Goal: Information Seeking & Learning: Check status

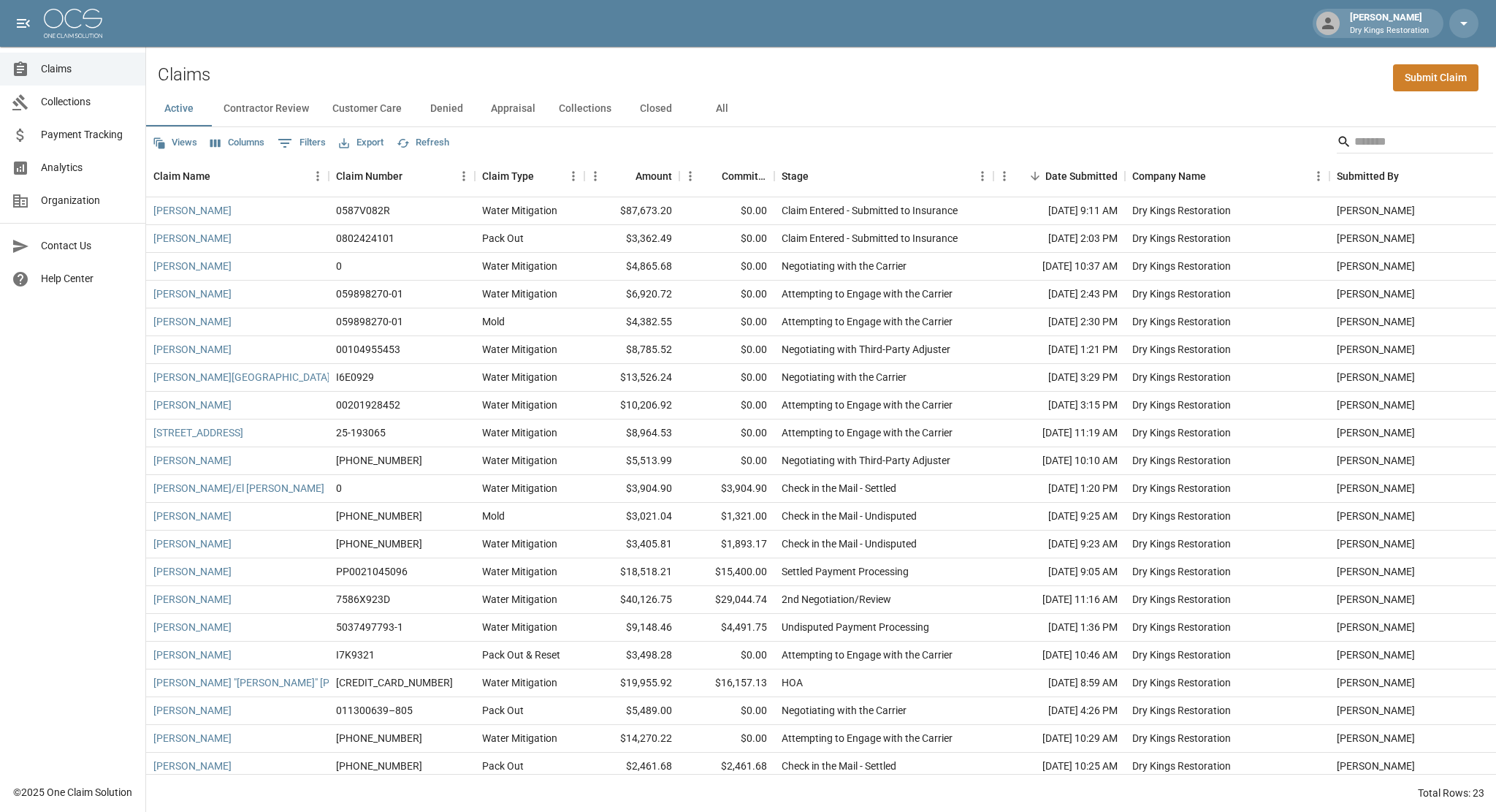
click at [712, 106] on button "All" at bounding box center [722, 108] width 66 height 35
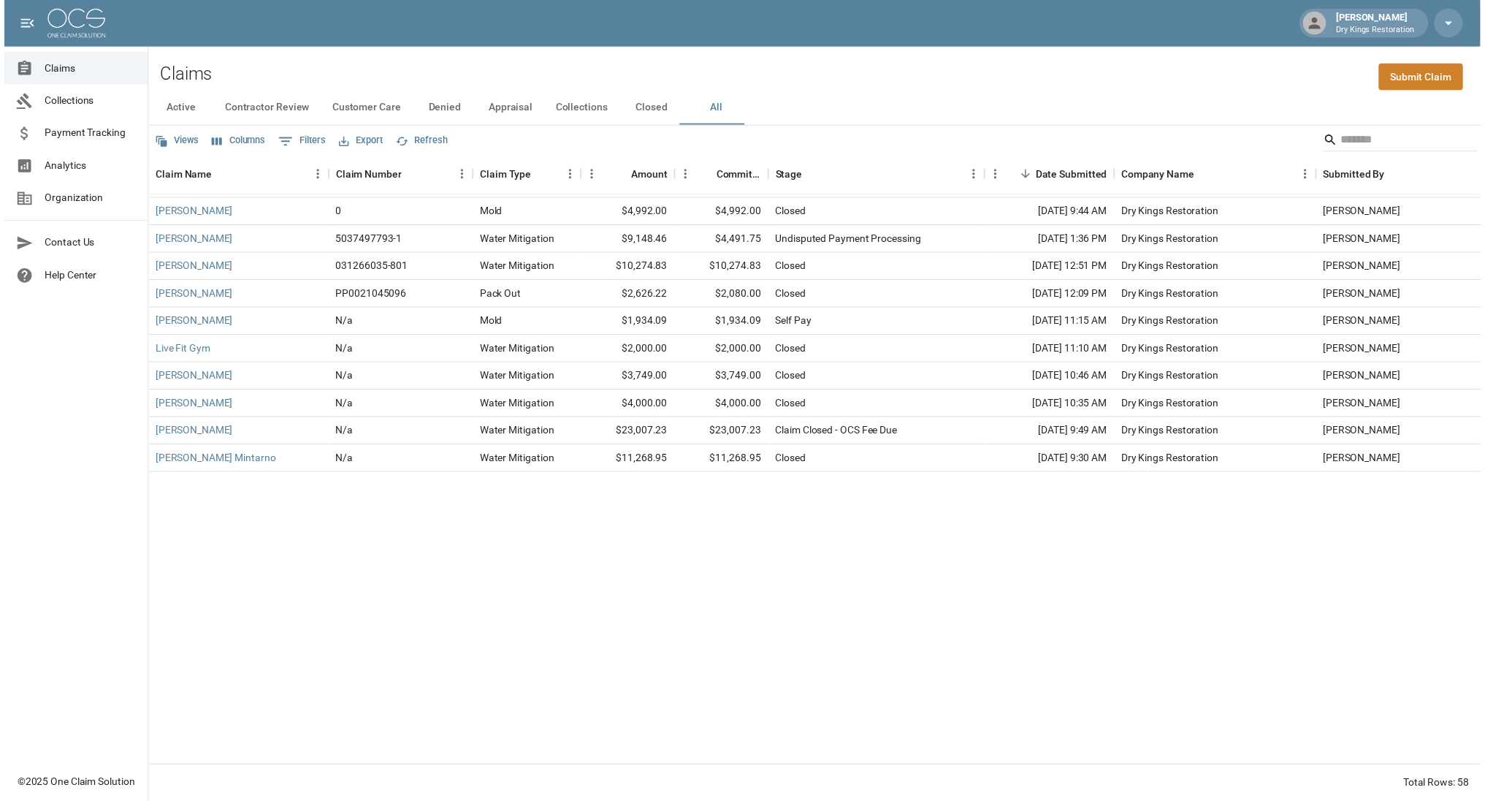
scroll to position [1044, 0]
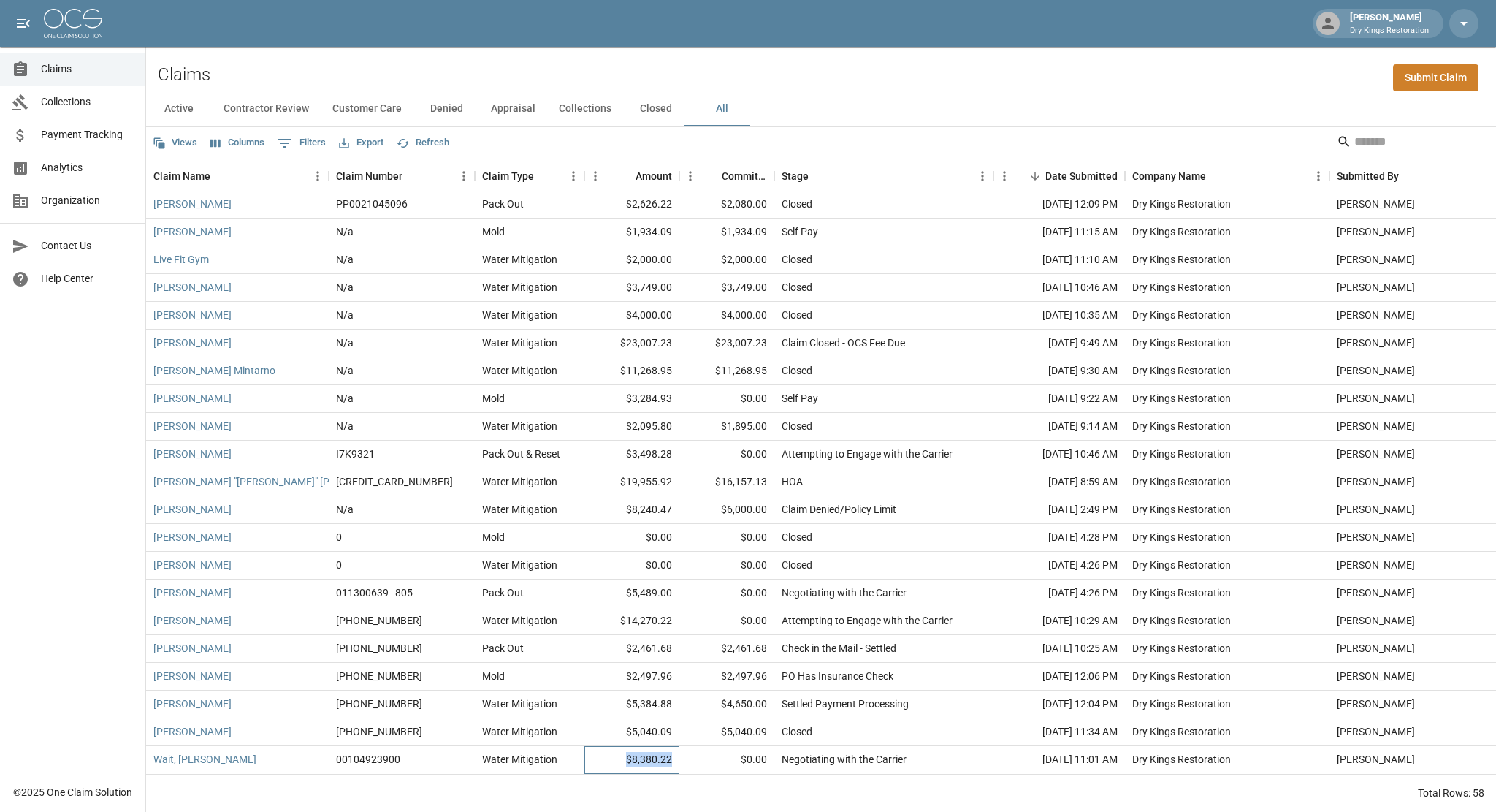
drag, startPoint x: 673, startPoint y: 747, endPoint x: 622, endPoint y: 745, distance: 50.5
click at [622, 746] on div "$8,380.22" at bounding box center [631, 760] width 95 height 28
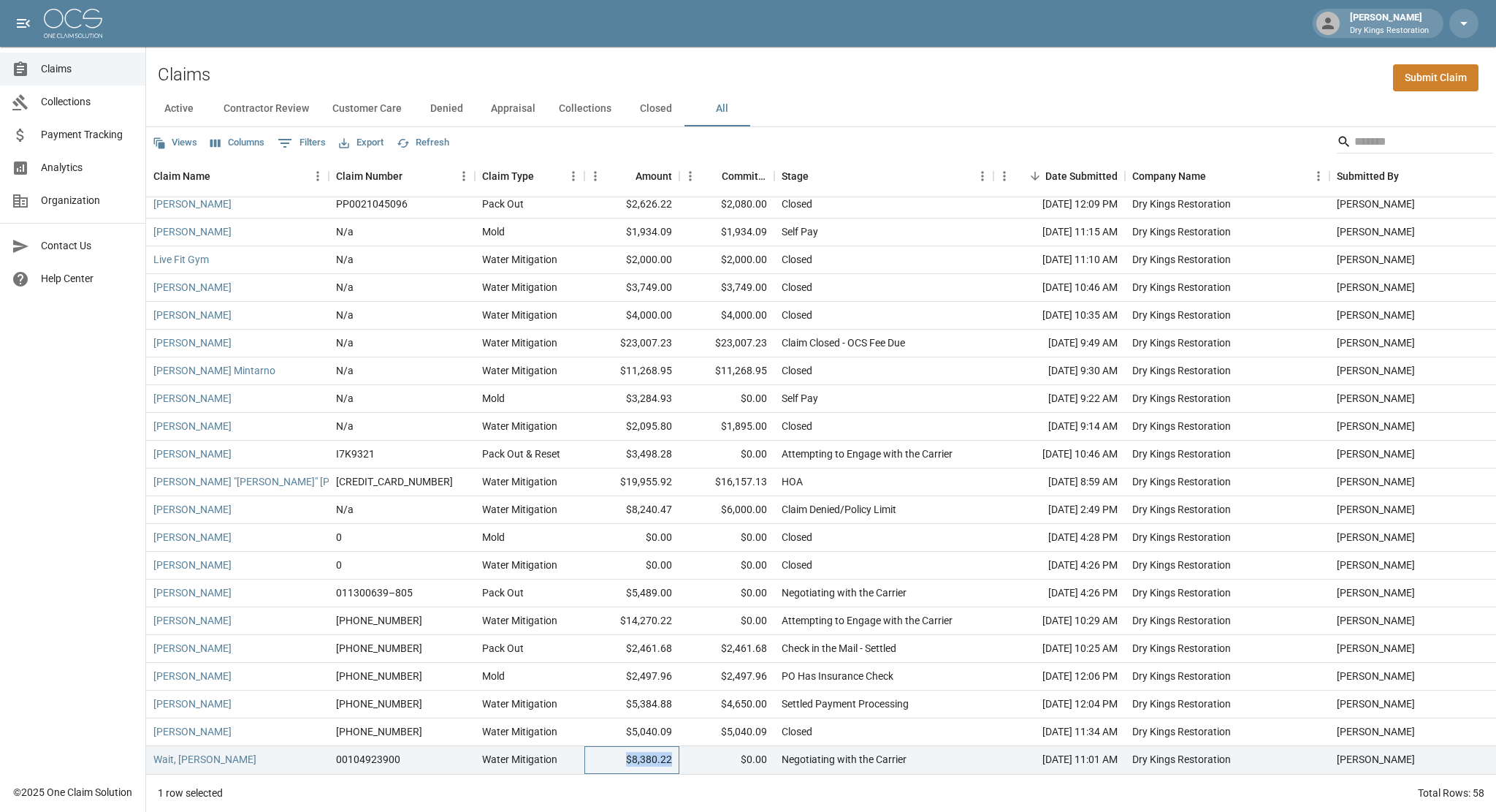
click at [622, 746] on div "$8,380.22" at bounding box center [631, 760] width 95 height 28
drag, startPoint x: 671, startPoint y: 749, endPoint x: 625, endPoint y: 747, distance: 46.8
click at [625, 747] on div "$8,380.22" at bounding box center [631, 760] width 95 height 28
drag, startPoint x: 625, startPoint y: 747, endPoint x: 684, endPoint y: 754, distance: 59.5
click at [684, 754] on div "$0.00" at bounding box center [726, 760] width 95 height 28
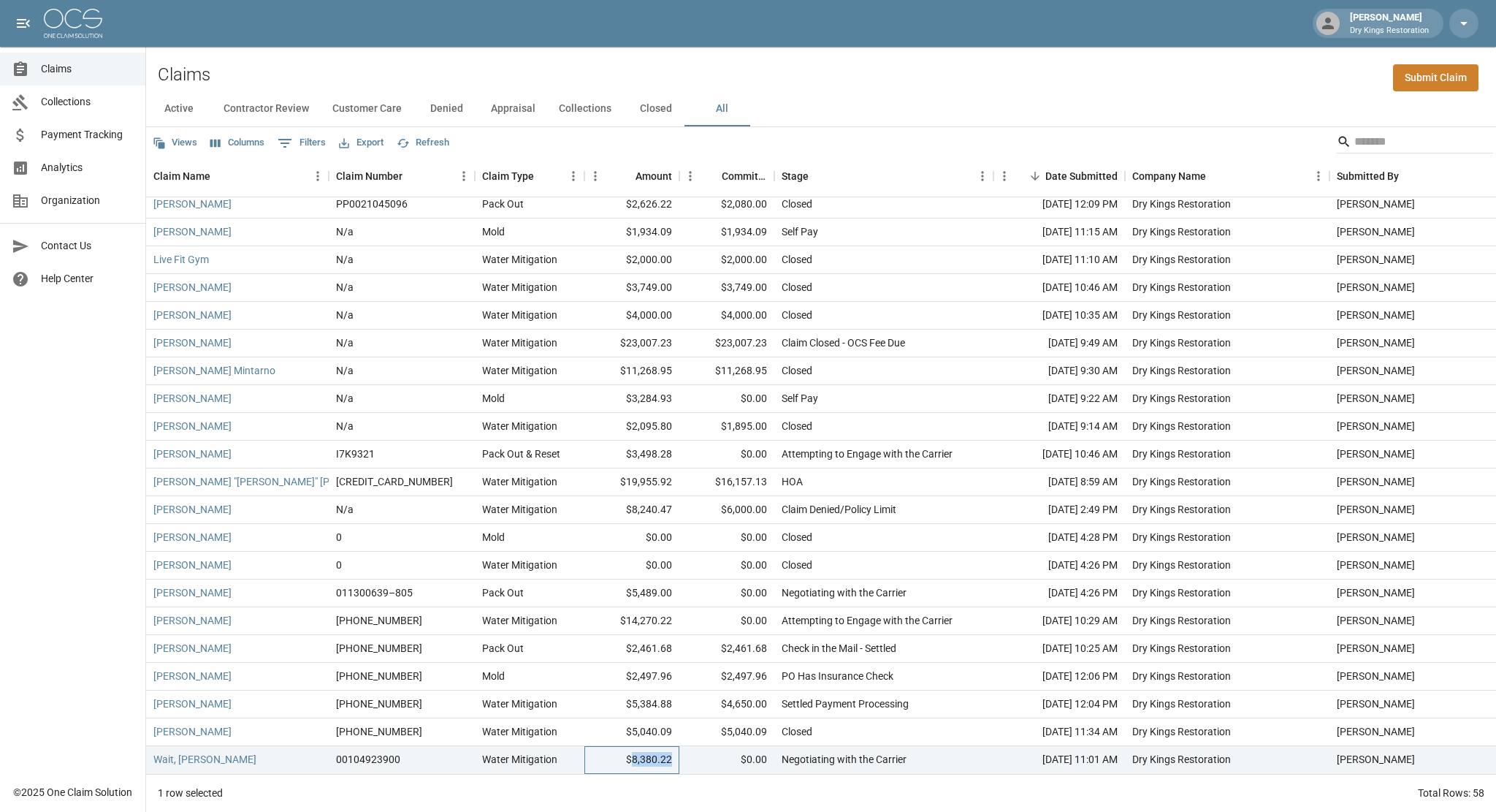
drag, startPoint x: 672, startPoint y: 748, endPoint x: 633, endPoint y: 748, distance: 39.4
click at [633, 748] on div "$8,380.22" at bounding box center [631, 760] width 95 height 28
click at [628, 748] on div "$8,380.22" at bounding box center [631, 760] width 95 height 28
drag, startPoint x: 628, startPoint y: 748, endPoint x: 675, endPoint y: 747, distance: 46.8
click at [675, 747] on div "$8,380.22" at bounding box center [631, 760] width 95 height 28
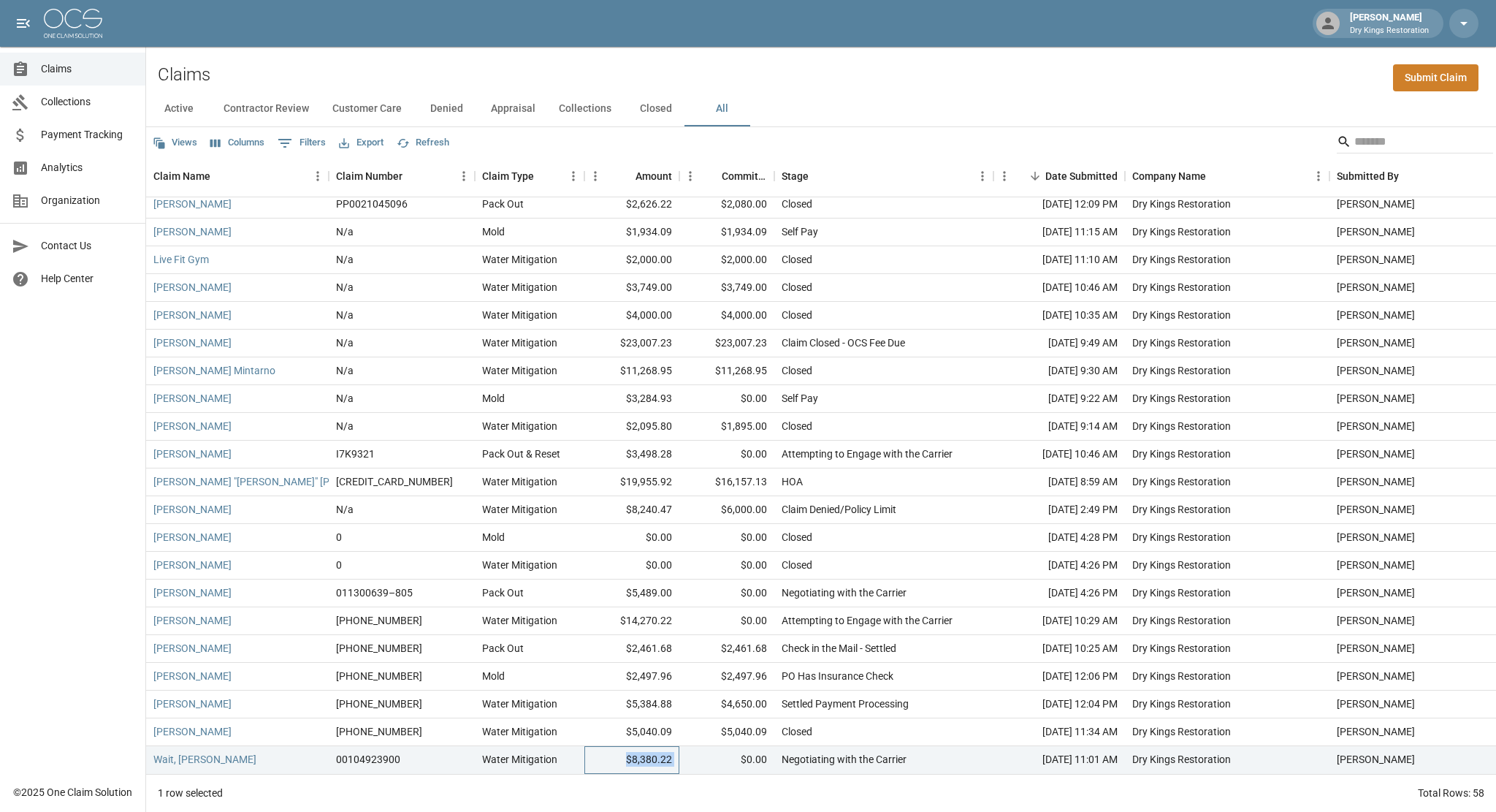
click at [675, 747] on div "$8,380.22" at bounding box center [631, 760] width 95 height 28
click at [172, 752] on link "Wait, [PERSON_NAME]" at bounding box center [204, 759] width 103 height 15
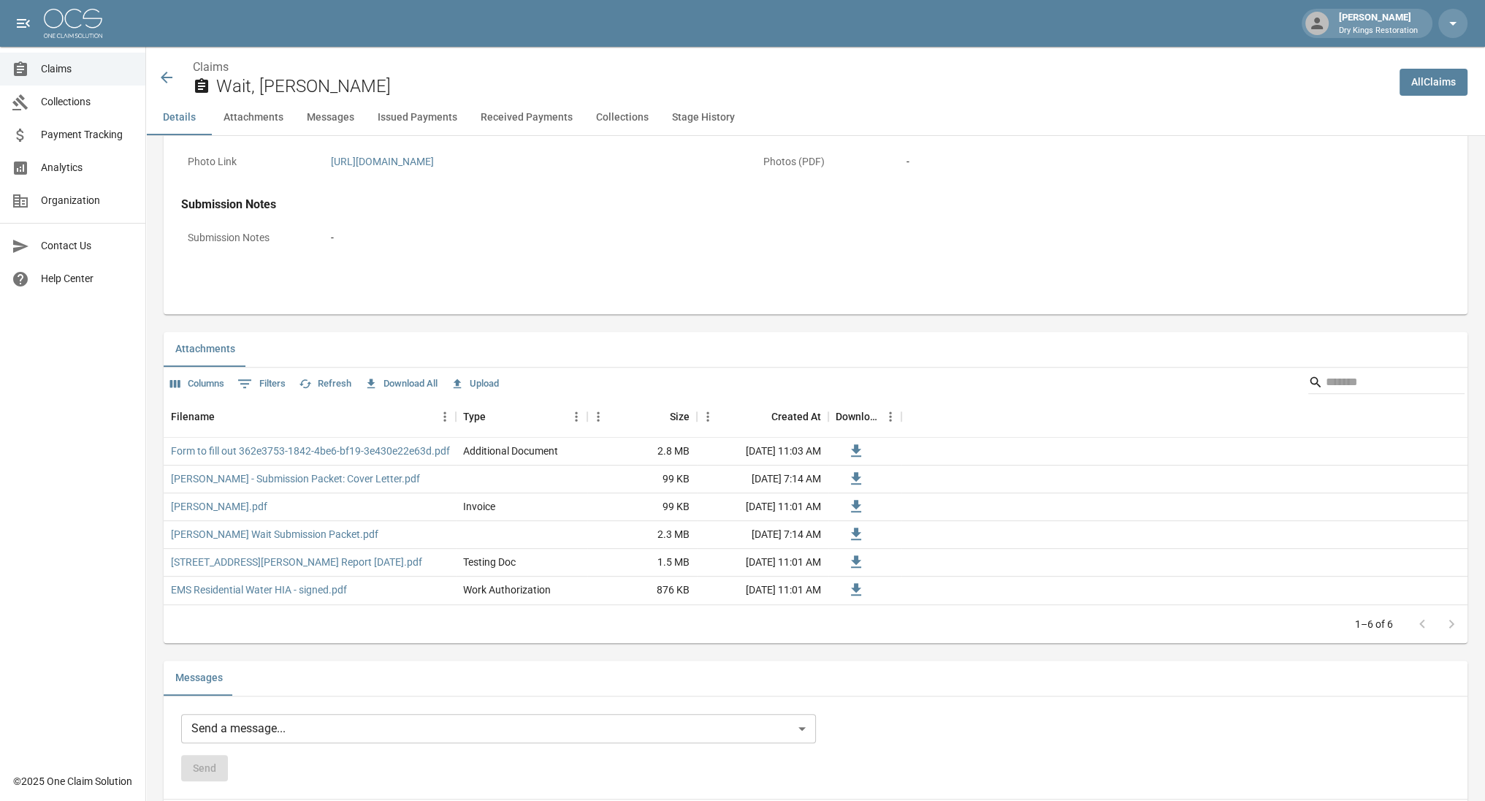
scroll to position [628, 0]
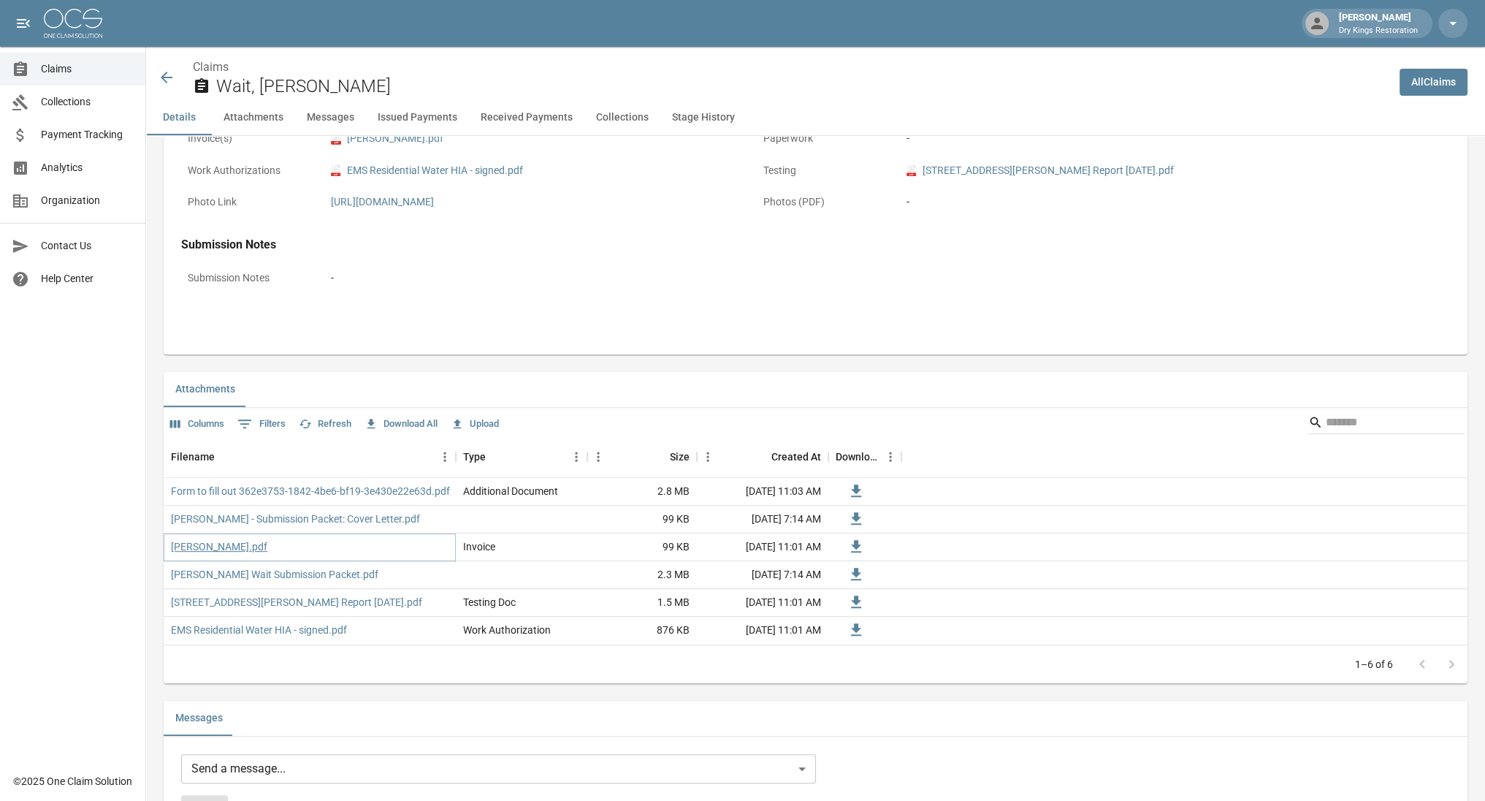
click at [267, 540] on link "[PERSON_NAME].pdf" at bounding box center [219, 546] width 96 height 15
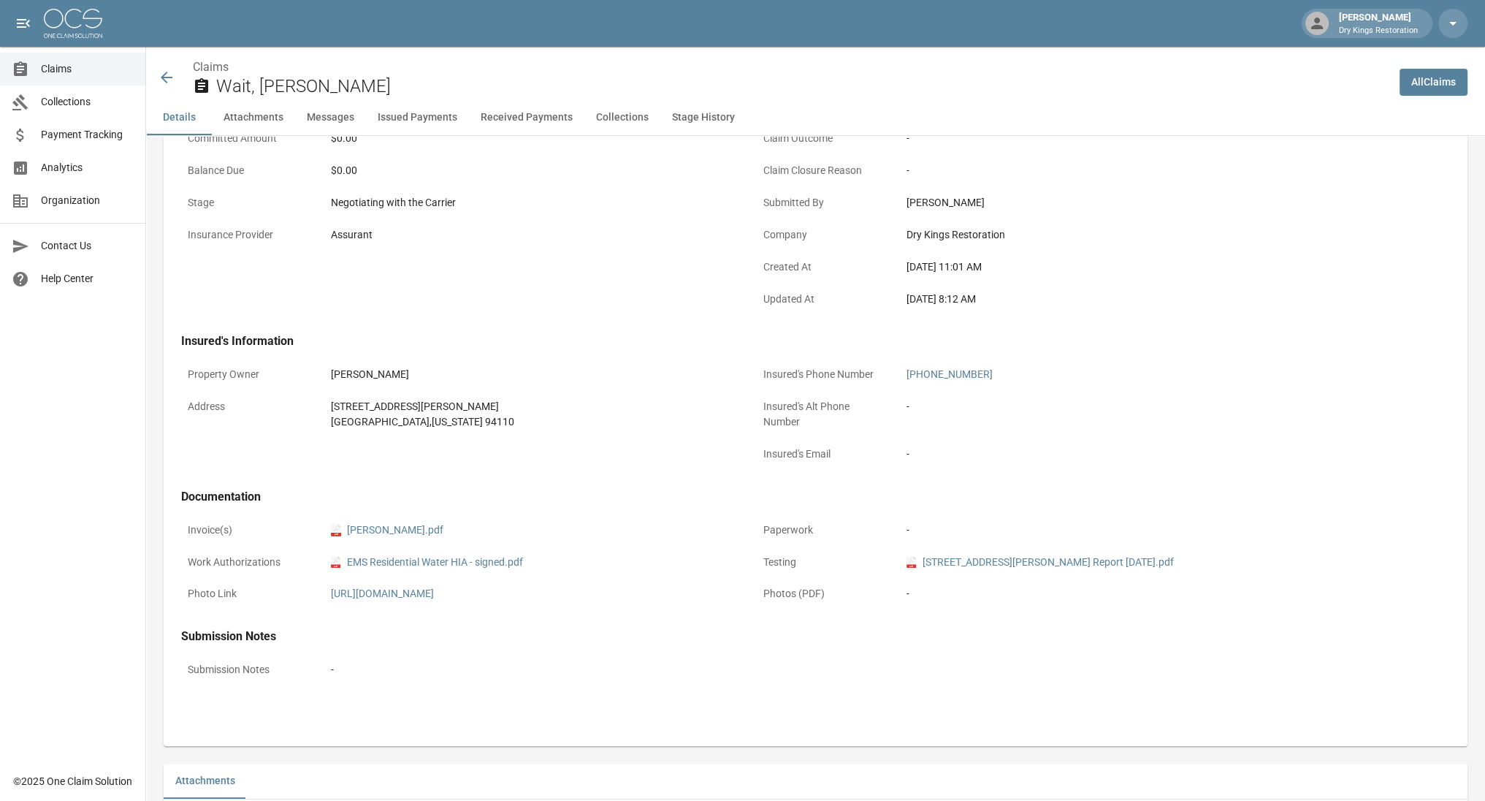
scroll to position [231, 0]
click at [944, 274] on div "[DATE] 11:01 AM" at bounding box center [1108, 272] width 402 height 15
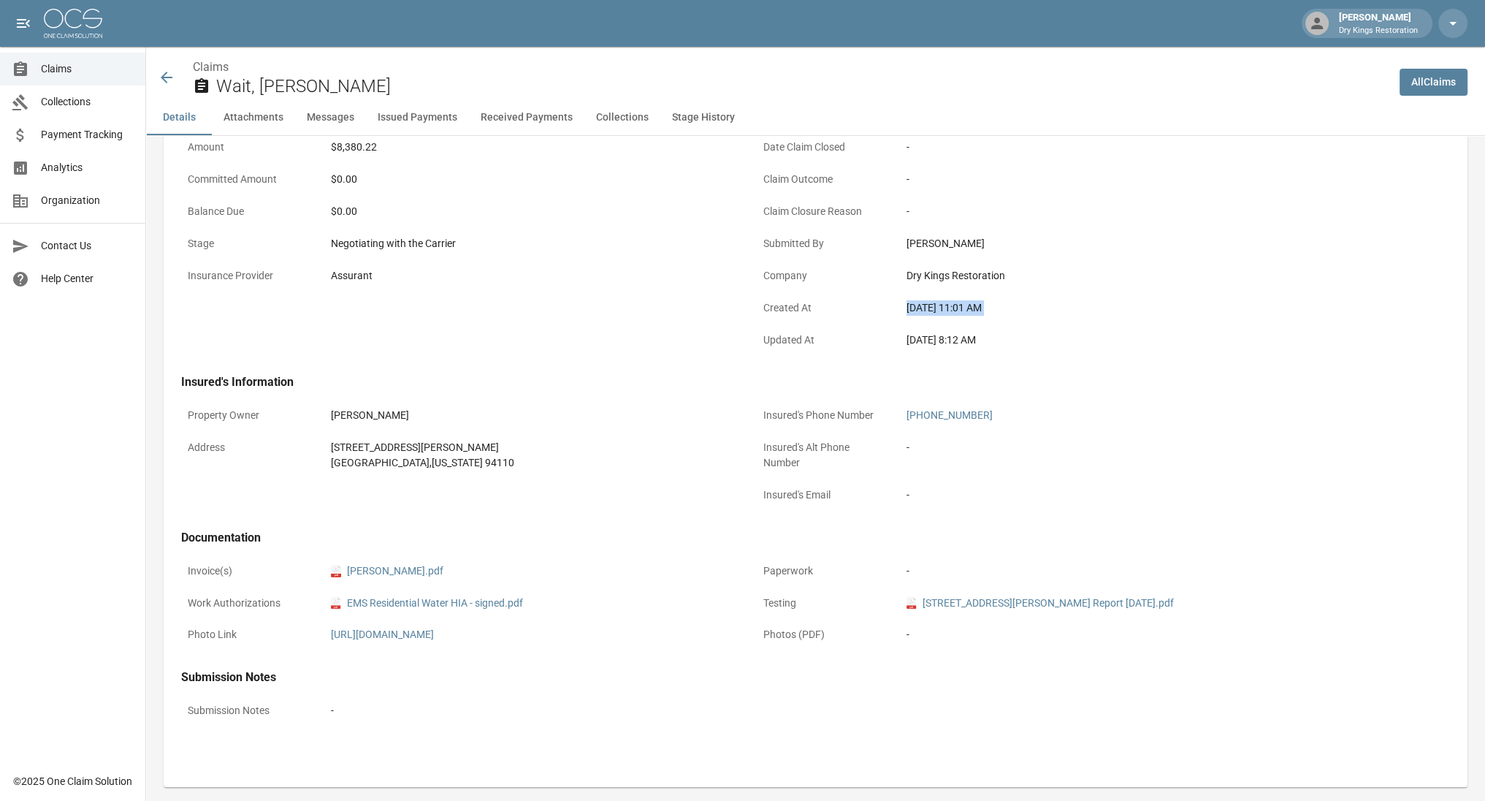
scroll to position [196, 0]
click at [964, 303] on div "[DATE] 11:01 AM" at bounding box center [1108, 307] width 402 height 15
click at [1070, 411] on div "[PHONE_NUMBER]" at bounding box center [1108, 415] width 402 height 15
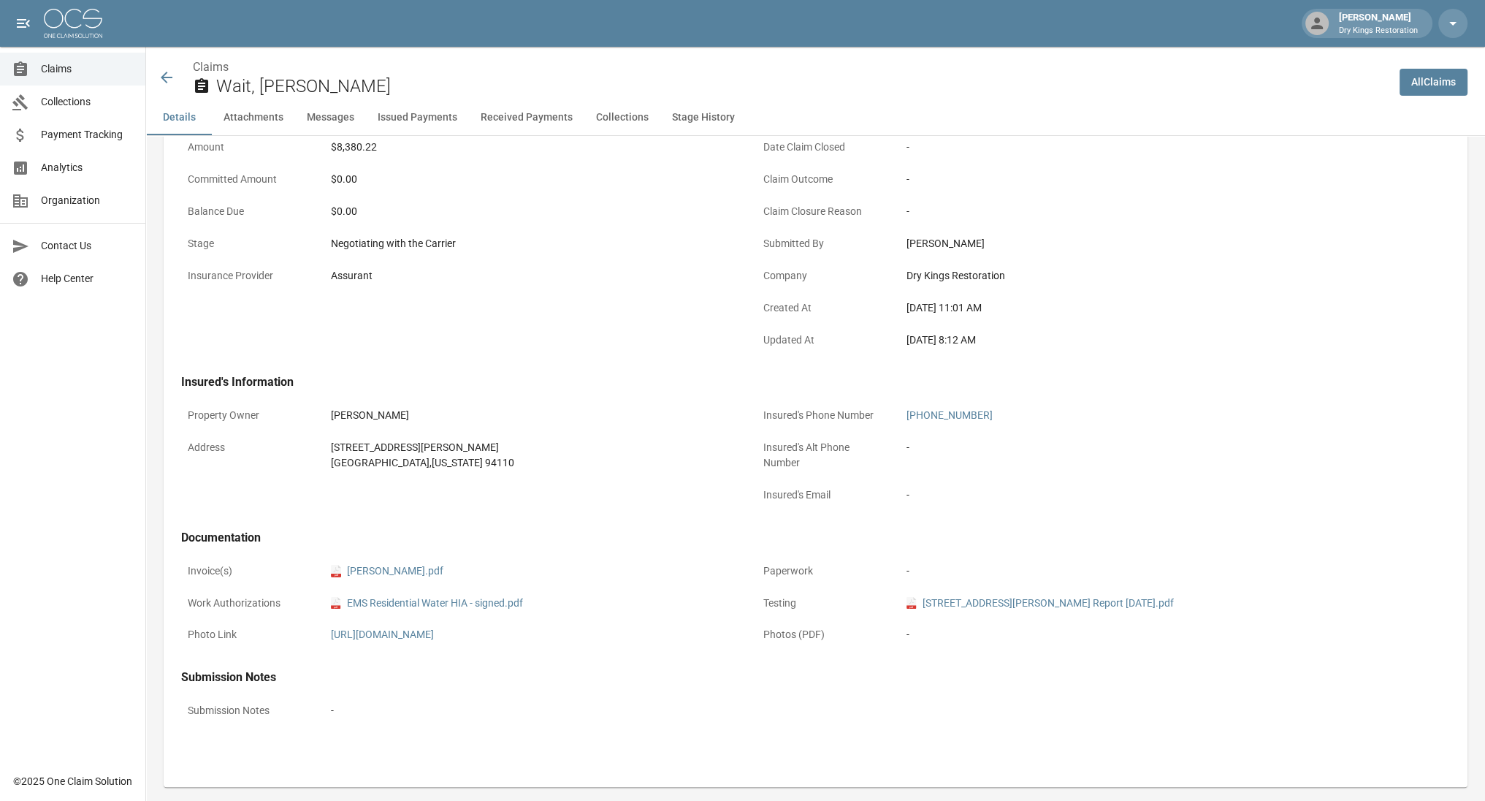
click at [172, 83] on icon at bounding box center [167, 78] width 18 height 18
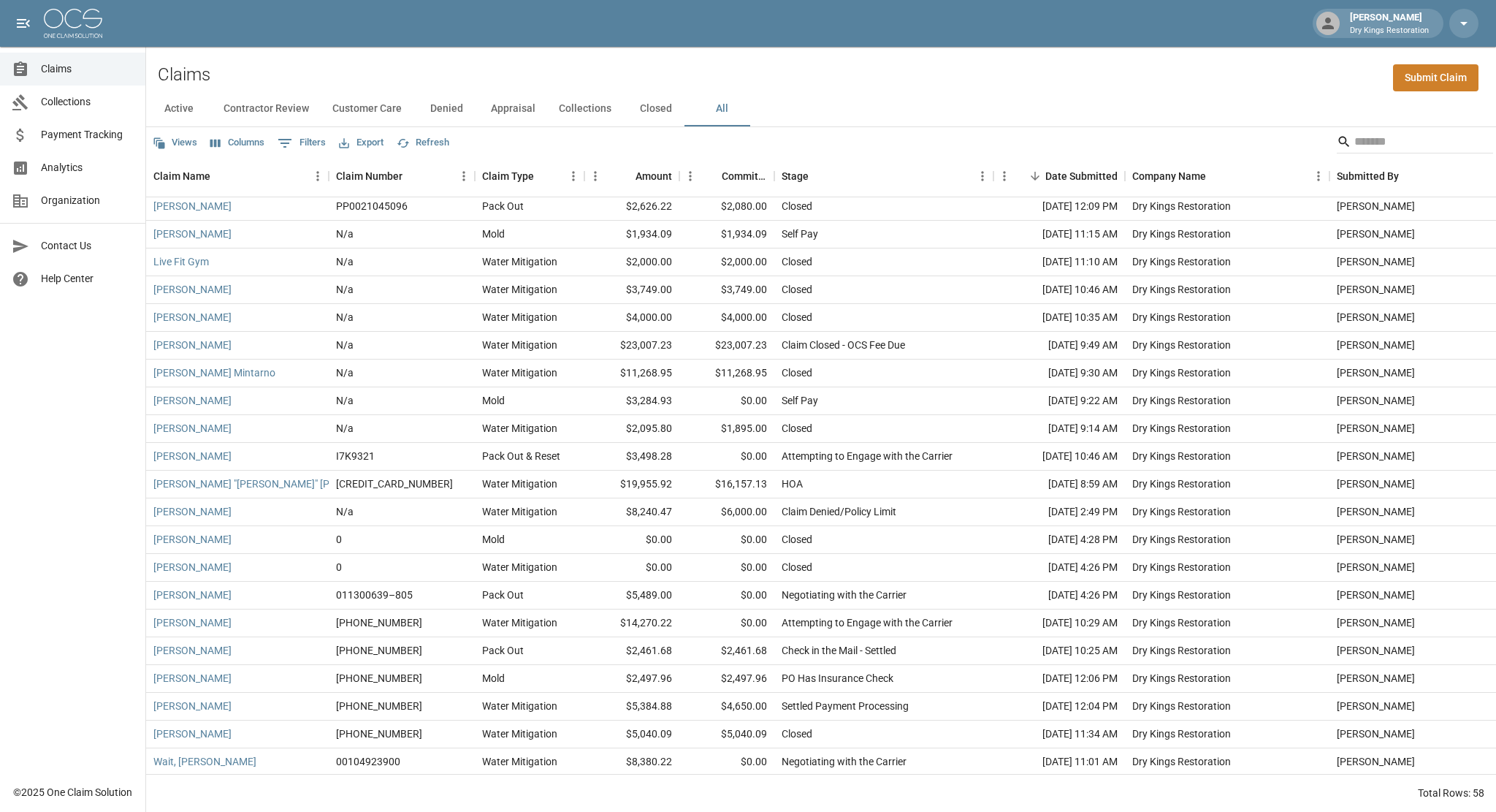
scroll to position [1044, 0]
drag, startPoint x: 1020, startPoint y: 251, endPoint x: 1119, endPoint y: 243, distance: 99.6
click at [1119, 246] on div "[DATE] 11:10 AM" at bounding box center [1059, 260] width 131 height 28
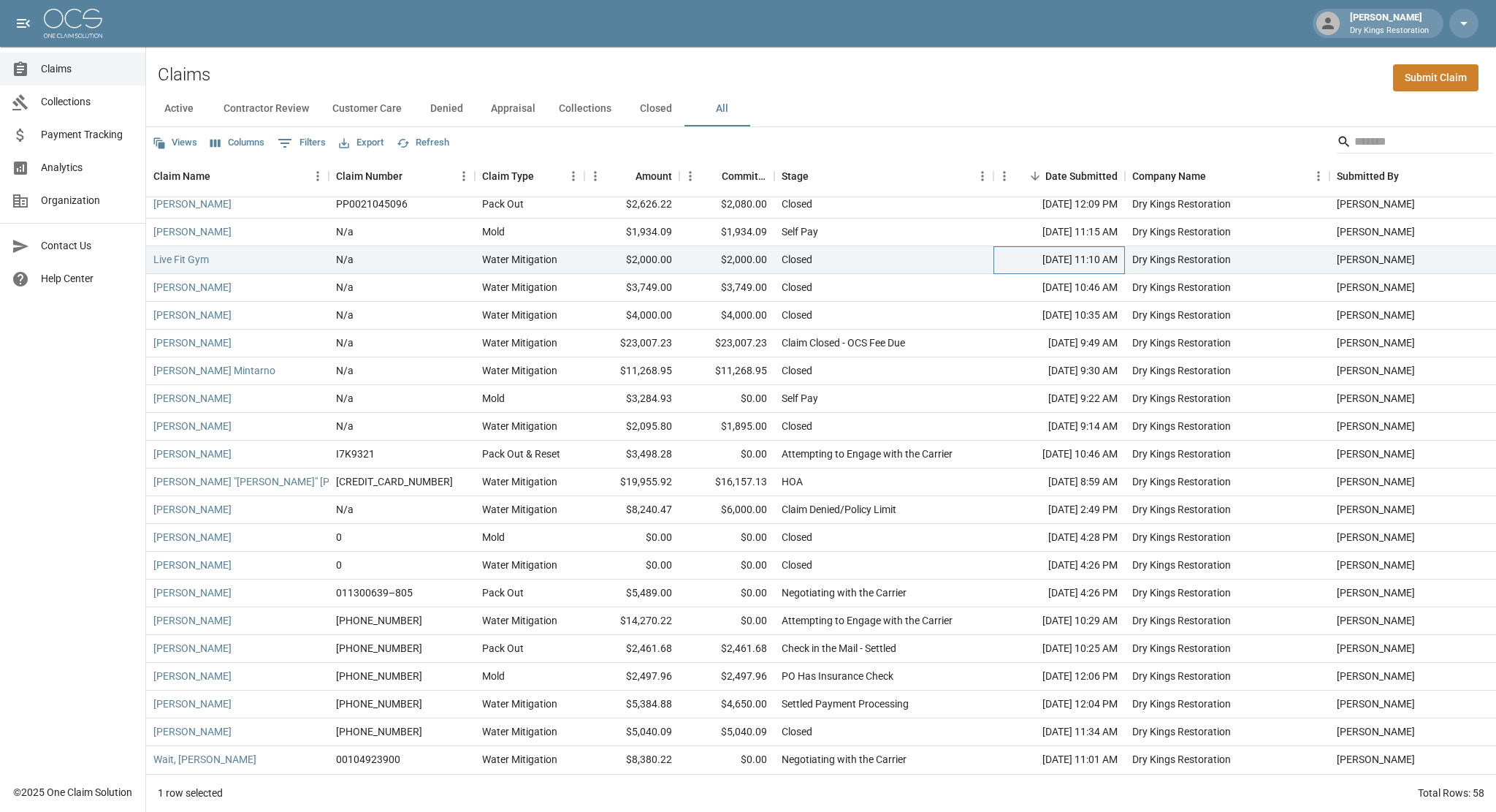
drag, startPoint x: 1119, startPoint y: 243, endPoint x: 1110, endPoint y: 246, distance: 9.2
click at [1110, 246] on div "[DATE] 11:10 AM" at bounding box center [1059, 260] width 131 height 28
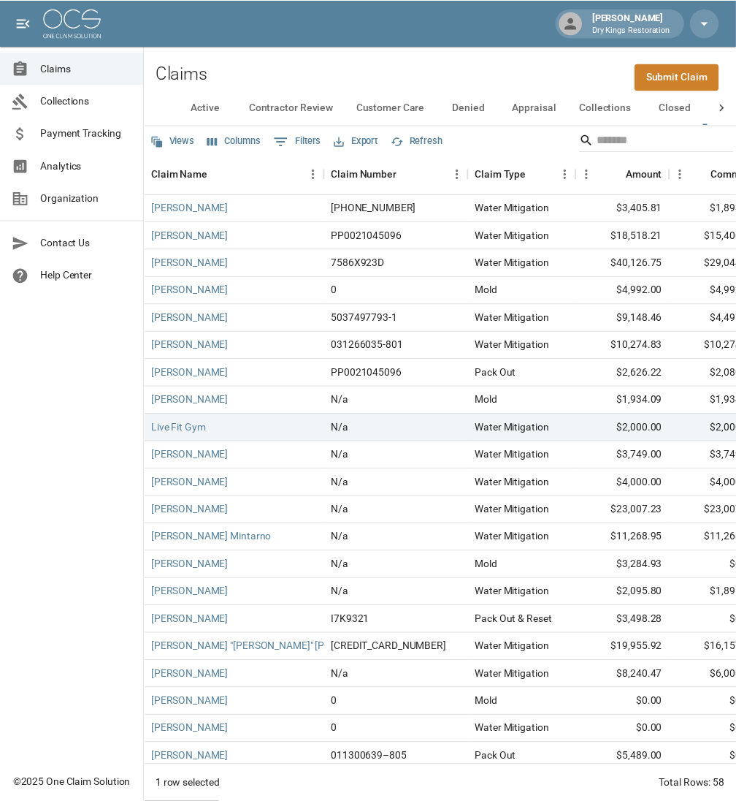
scroll to position [859, 0]
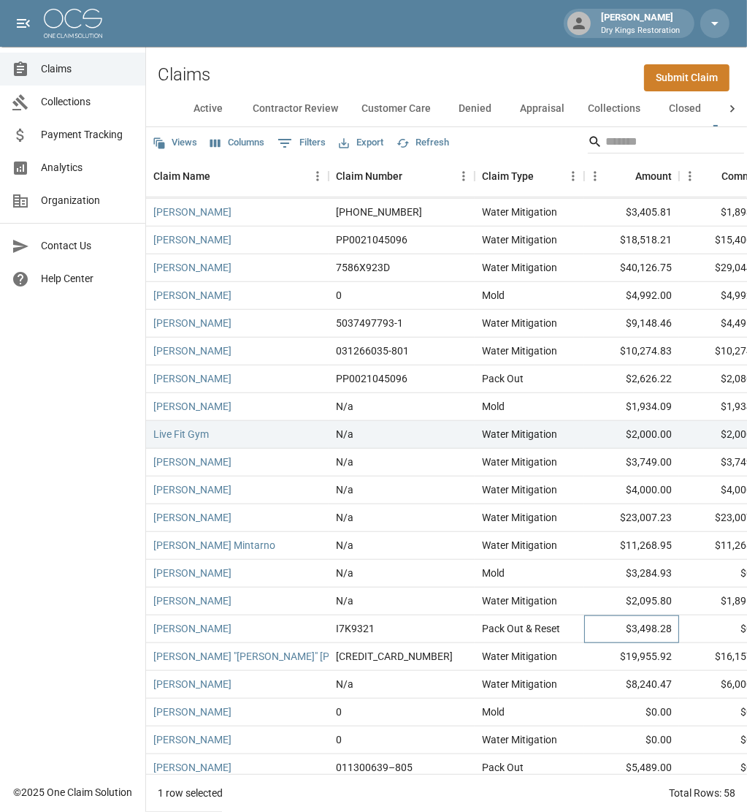
click at [659, 628] on div "$3,498.28" at bounding box center [631, 629] width 95 height 28
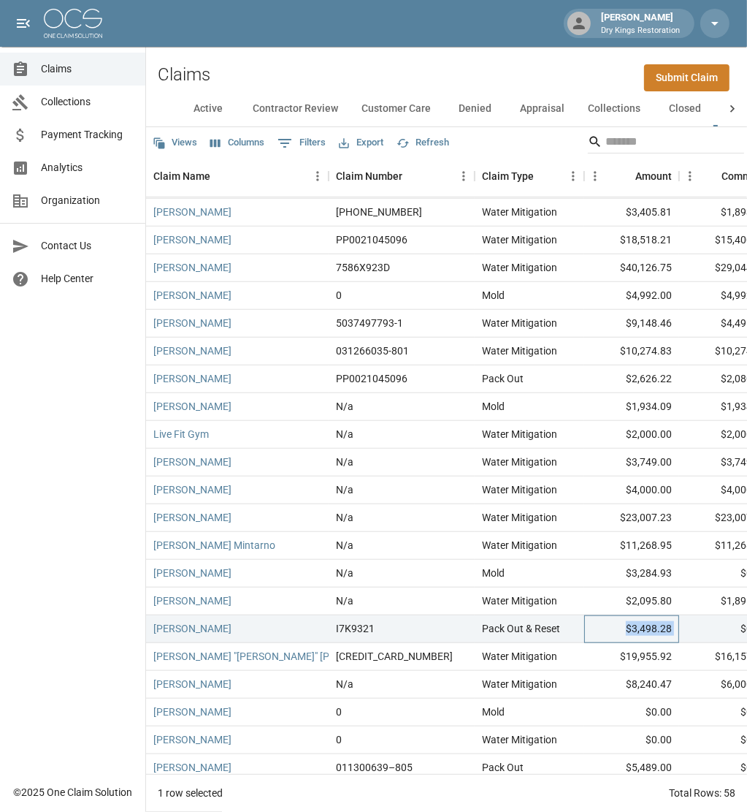
click at [659, 628] on div "$3,498.28" at bounding box center [631, 629] width 95 height 28
click at [179, 626] on link "[PERSON_NAME]" at bounding box center [192, 628] width 78 height 15
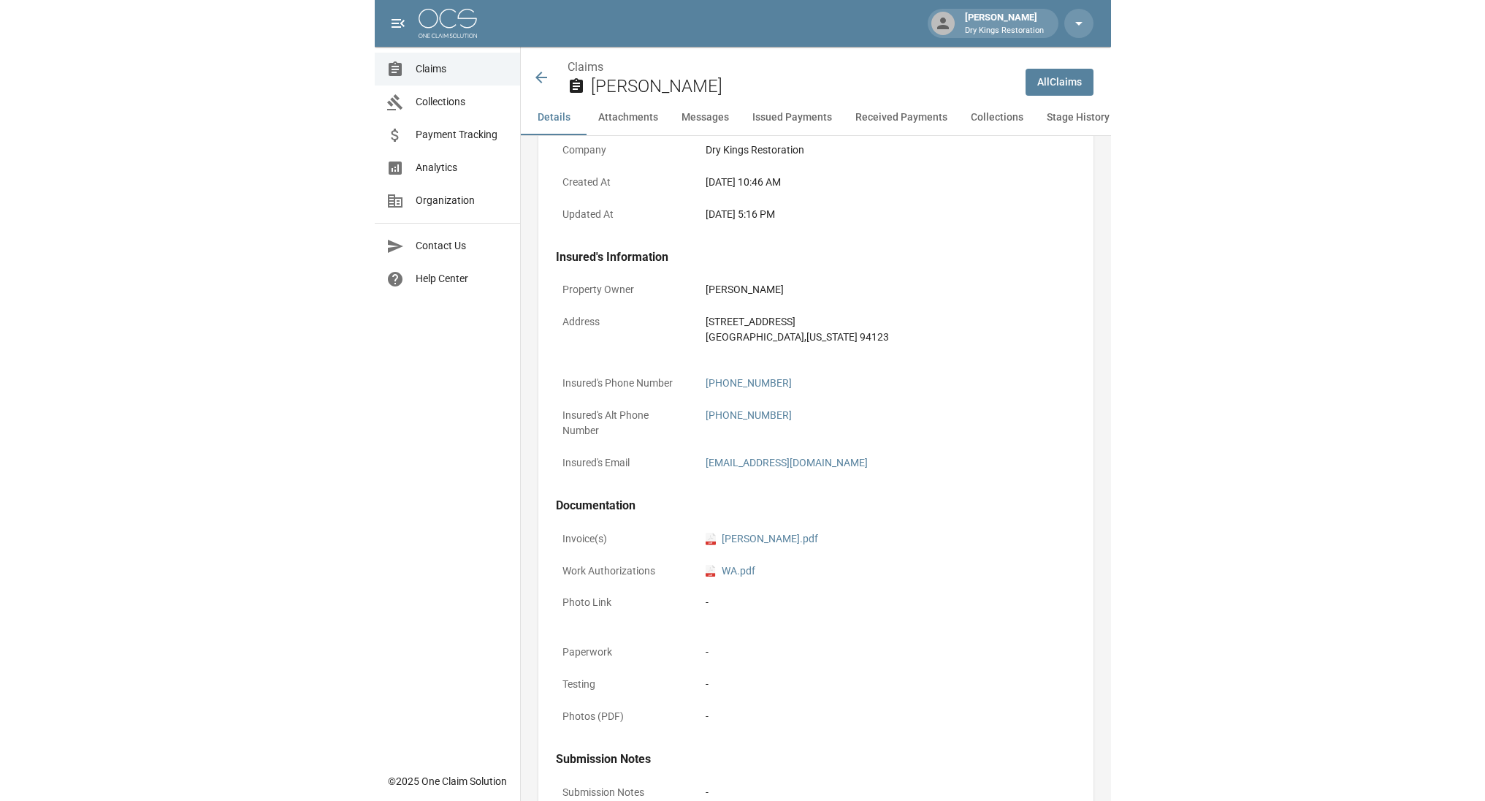
scroll to position [595, 0]
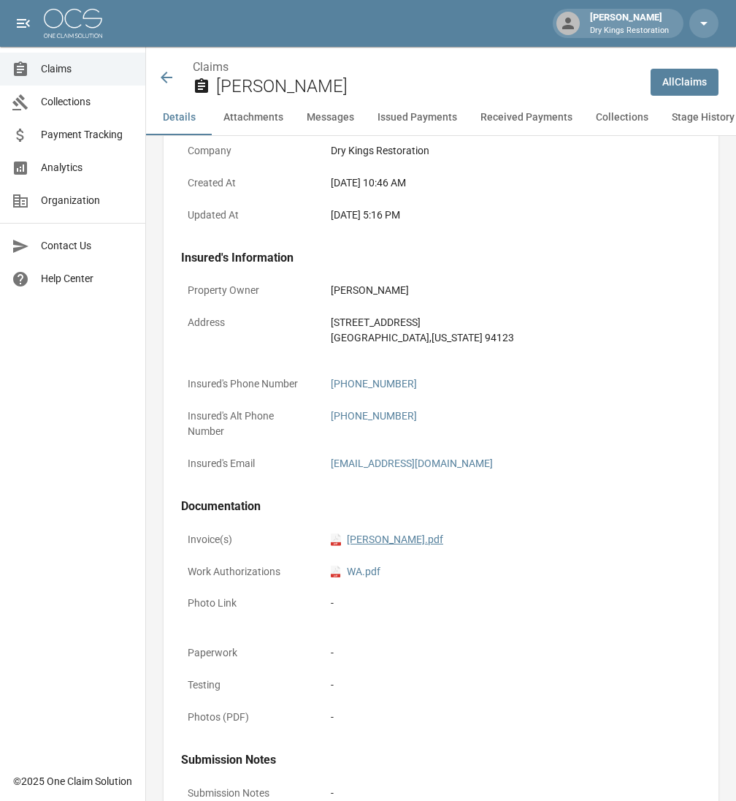
click at [406, 541] on link "pdf DOUGLAS_FENTON_FINAL_DRAFT_CAR.pdf" at bounding box center [387, 539] width 113 height 15
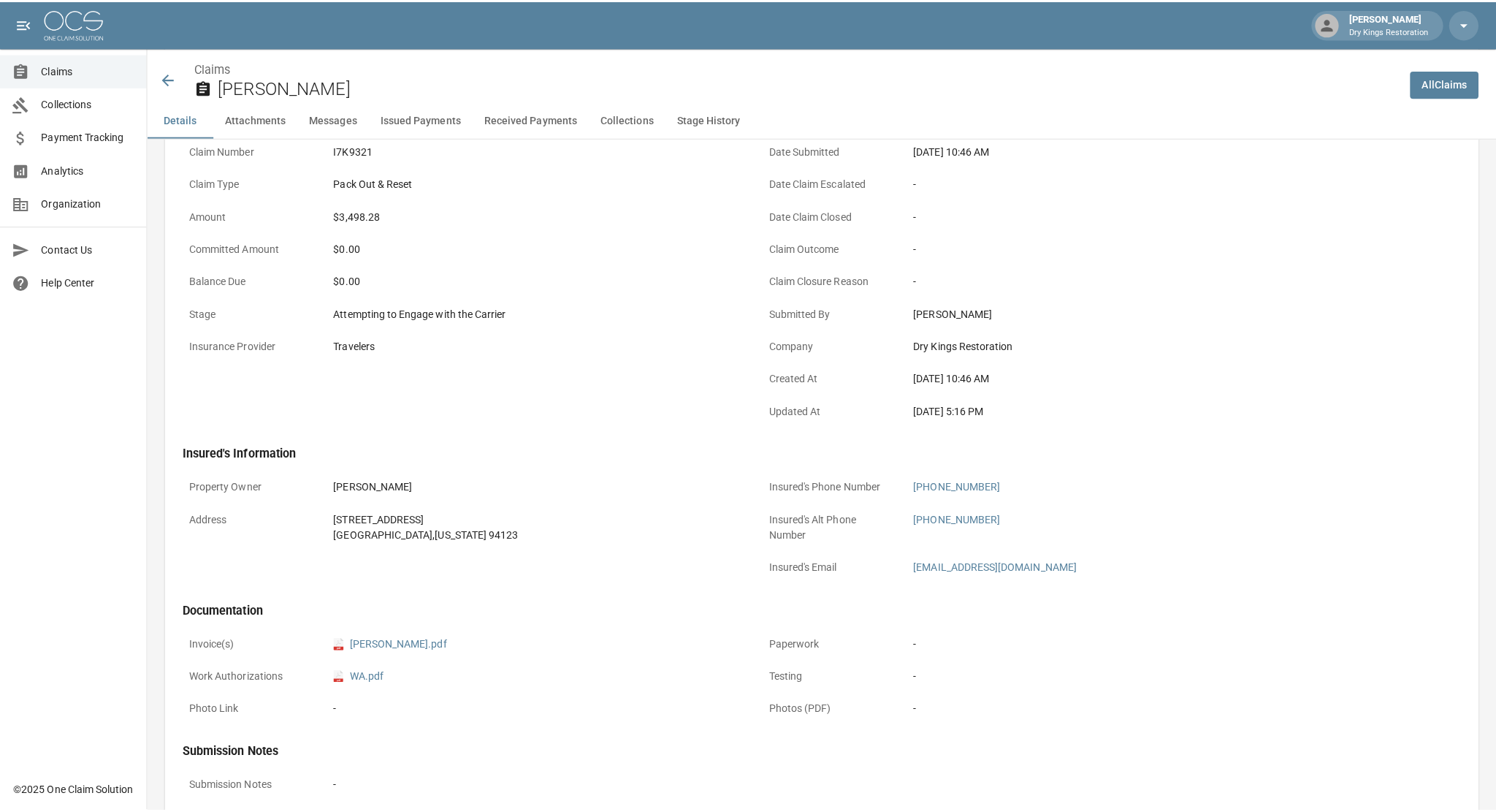
scroll to position [0, 0]
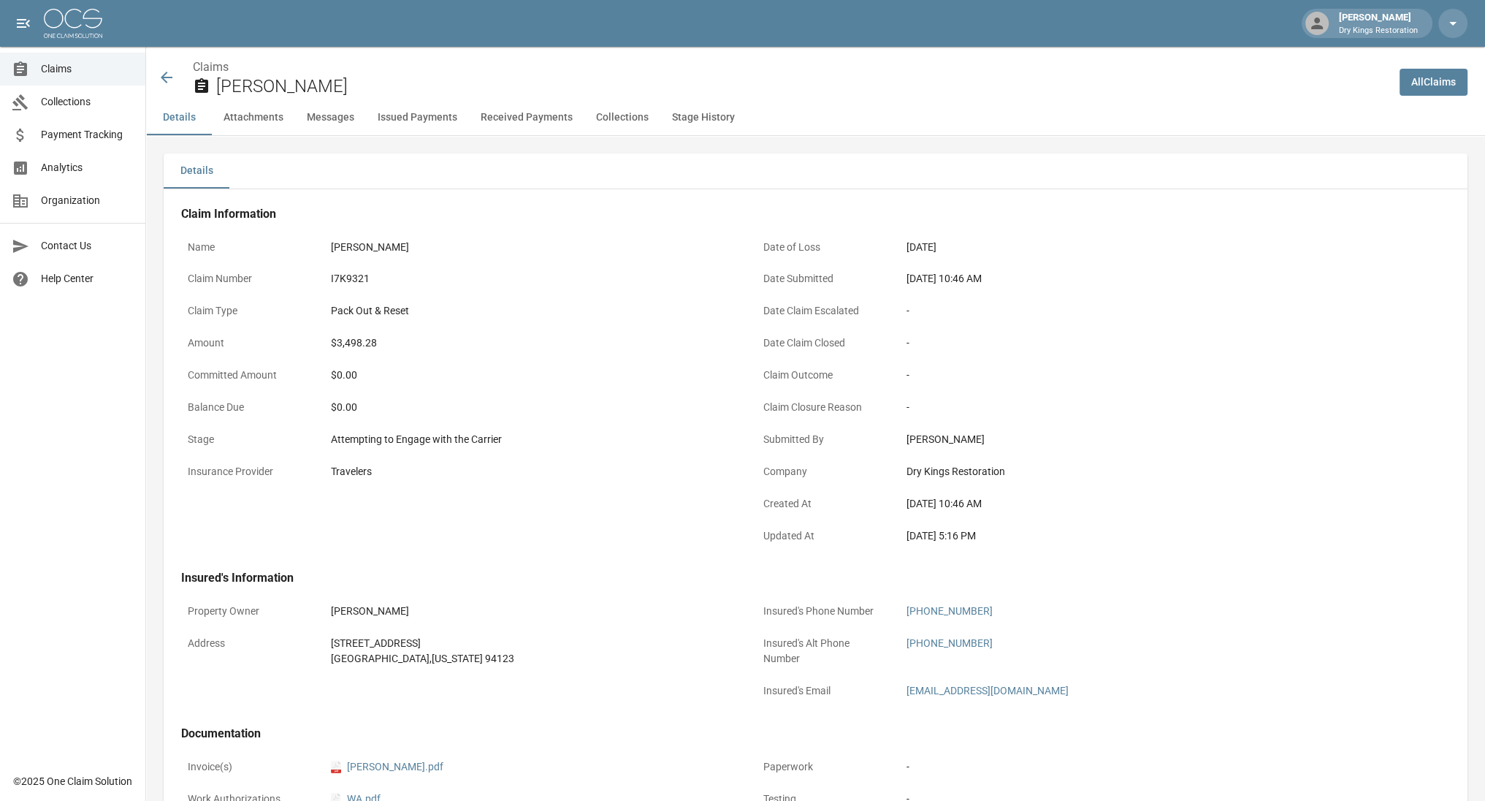
click at [166, 80] on icon at bounding box center [167, 78] width 18 height 18
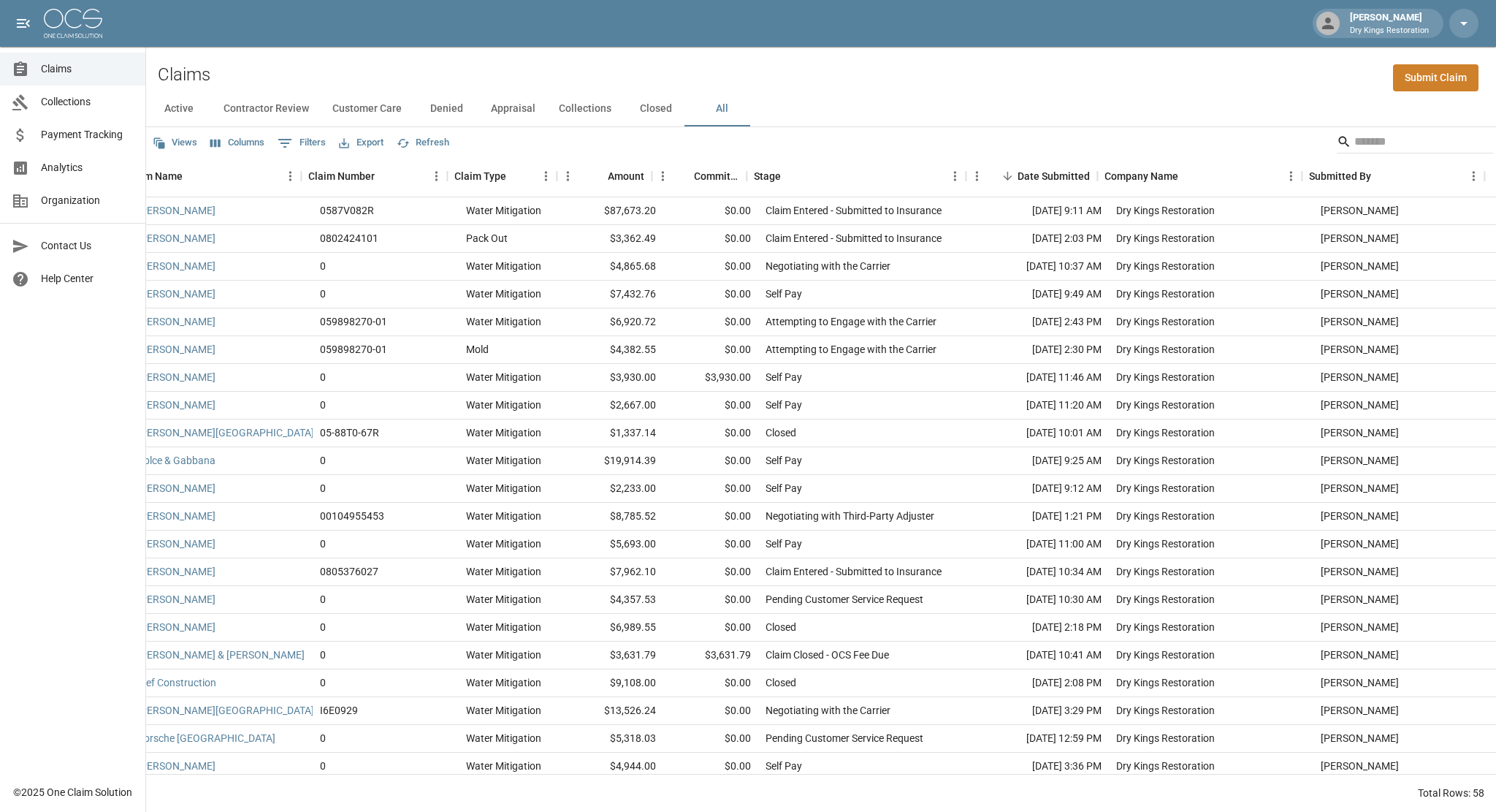
scroll to position [0, 26]
click at [980, 175] on icon "Menu" at bounding box center [978, 176] width 15 height 15
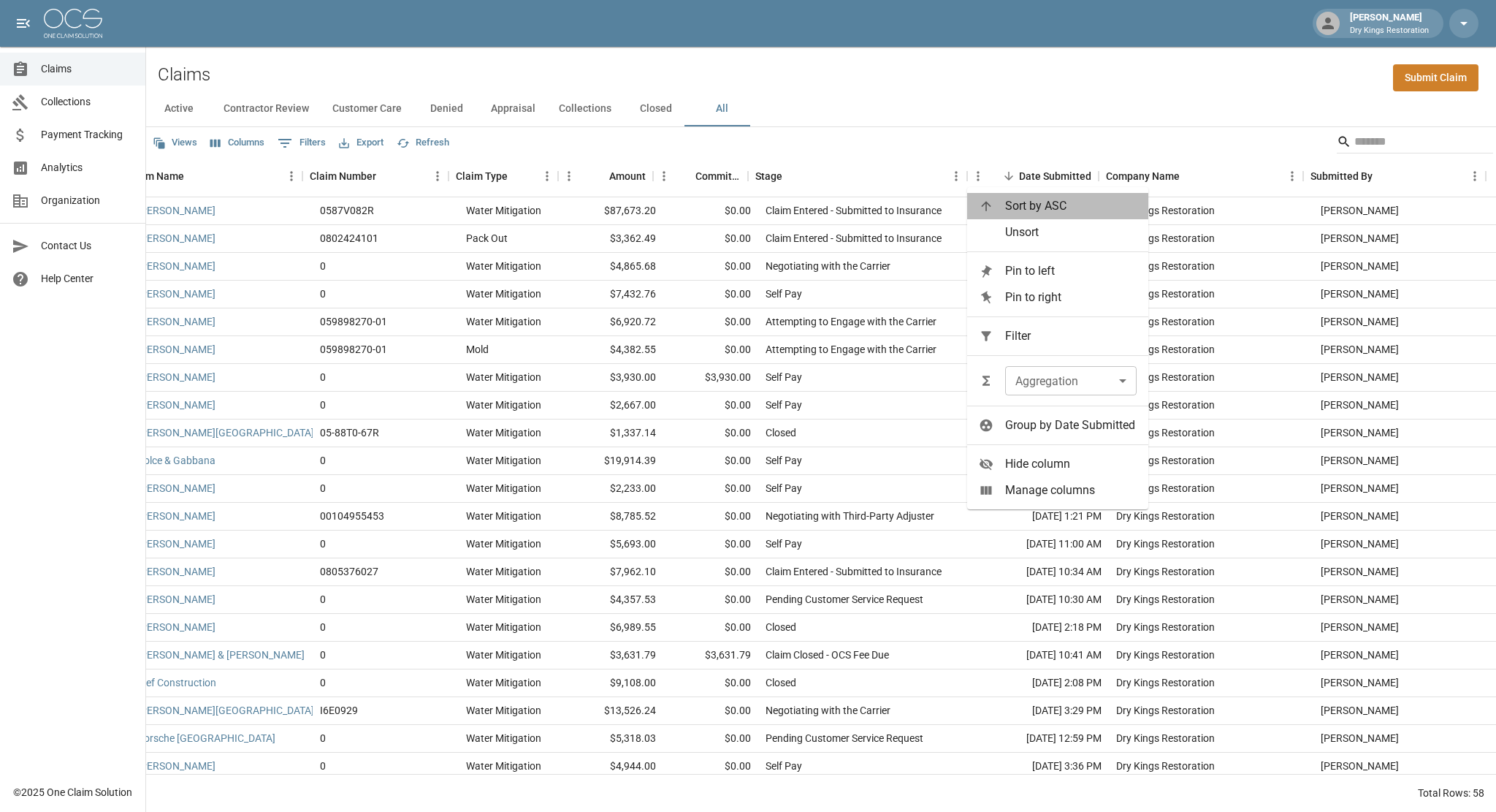
click at [1058, 205] on span "Sort by ASC" at bounding box center [1070, 206] width 131 height 18
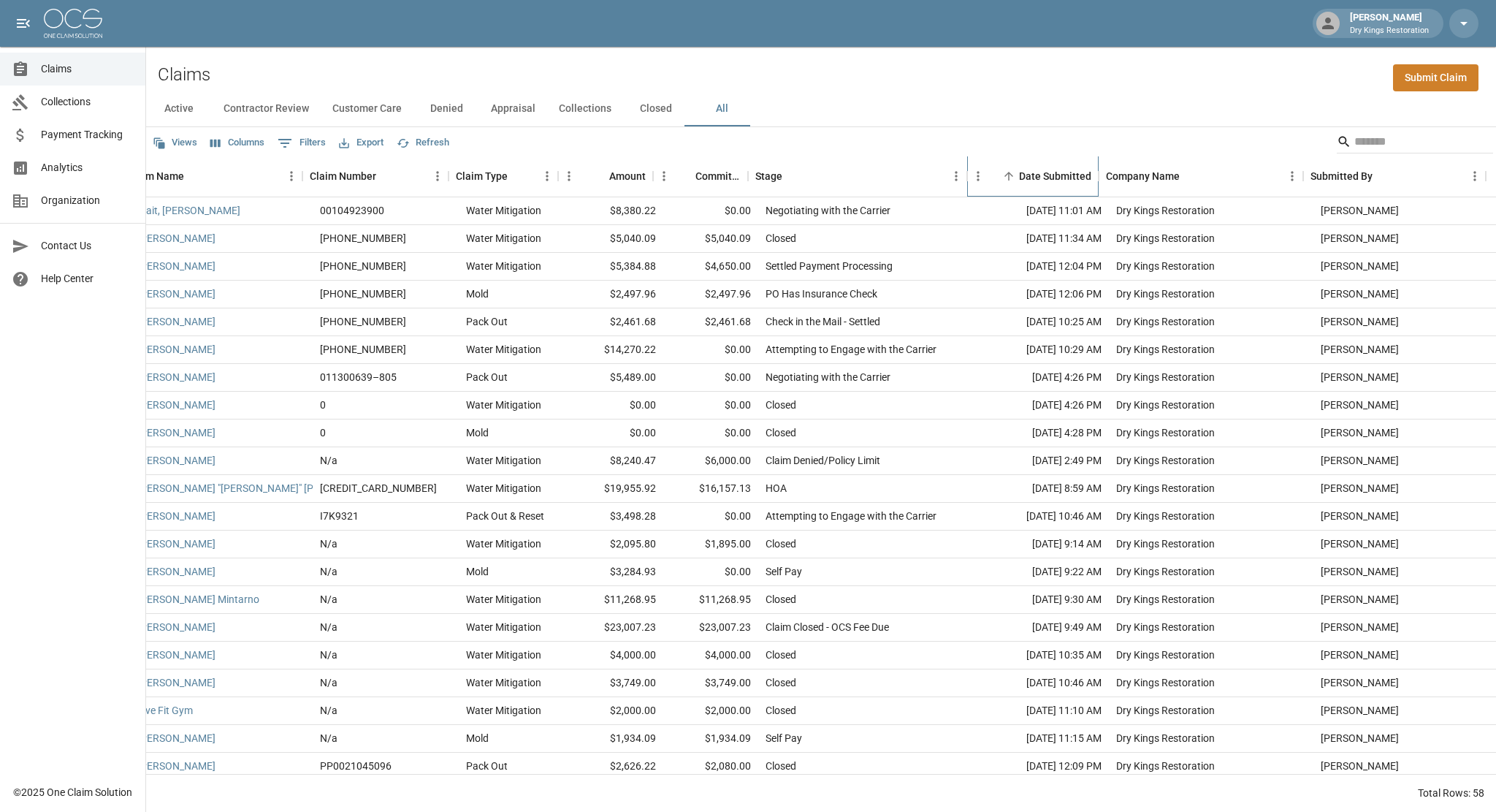
scroll to position [0, 0]
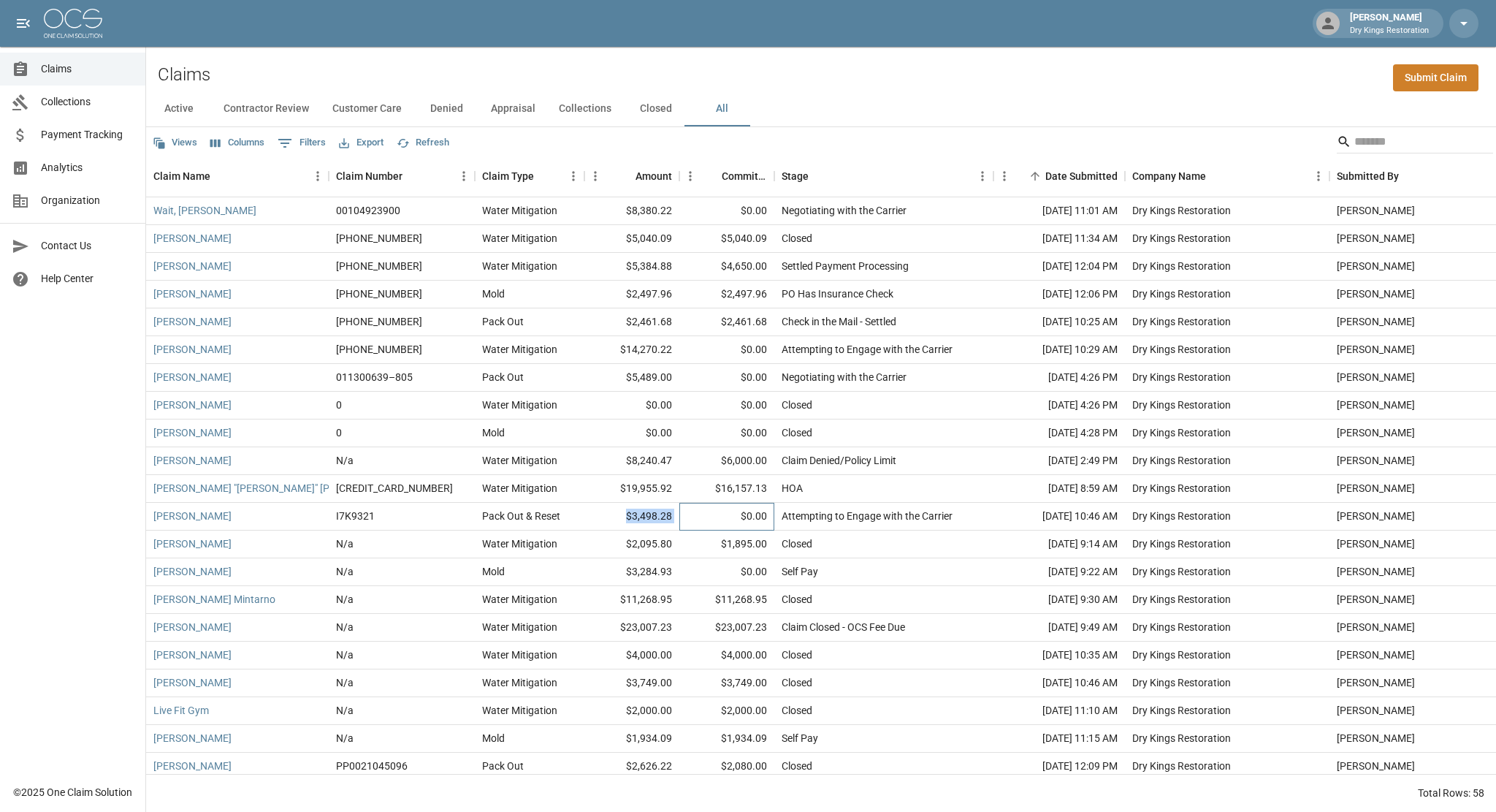
drag, startPoint x: 679, startPoint y: 517, endPoint x: 623, endPoint y: 514, distance: 55.6
click at [623, 514] on div "[PERSON_NAME] I7K9321 Pack Out & Reset $3,498.28 $0.00 Attempting to Engage wit…" at bounding box center [829, 517] width 1366 height 28
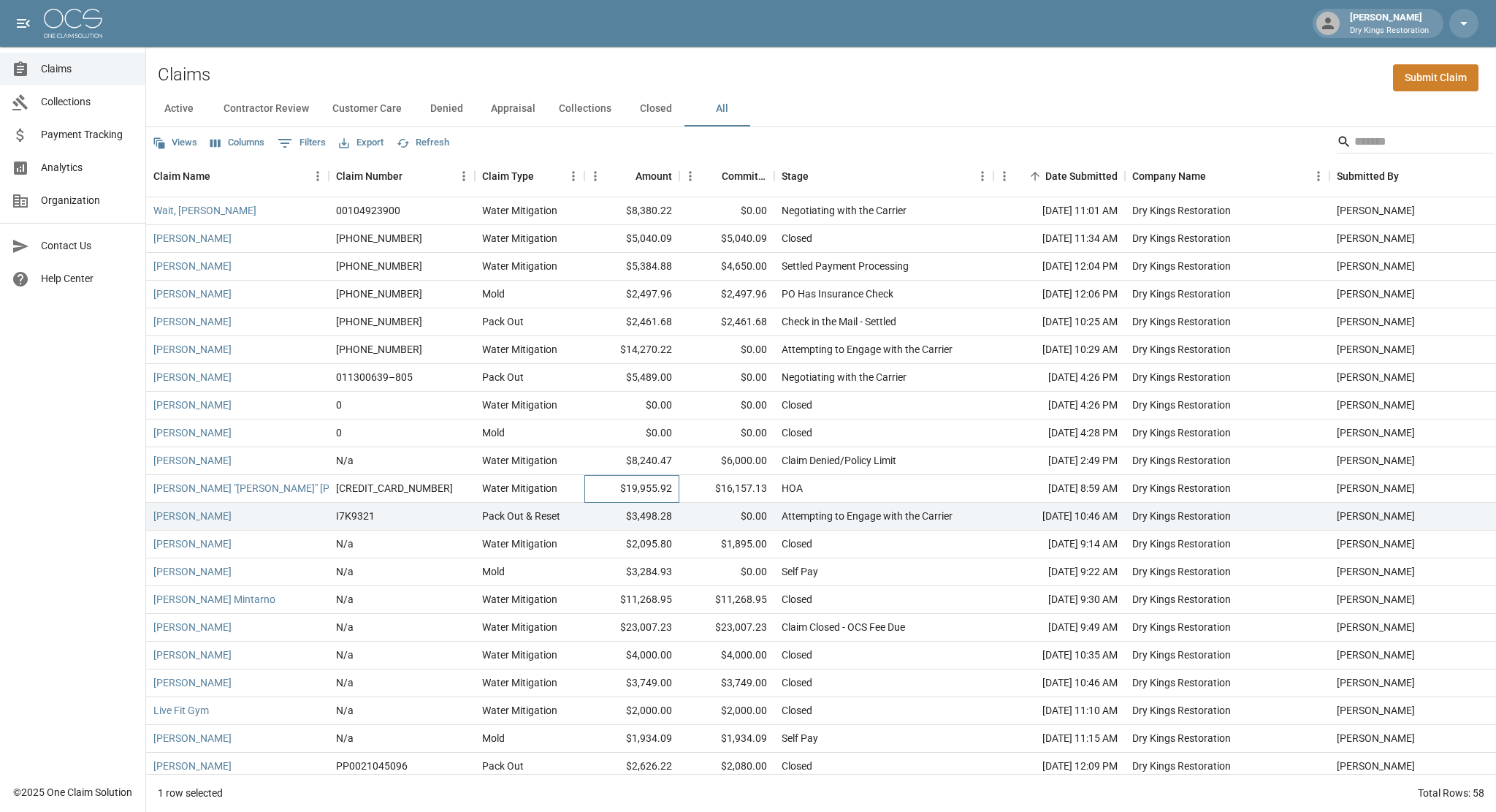
drag, startPoint x: 623, startPoint y: 514, endPoint x: 679, endPoint y: 497, distance: 58.7
click at [679, 497] on div "[PERSON_NAME] "[PERSON_NAME]" [PERSON_NAME] [CREDIT_CARD_NUMBER] Water Mitigati…" at bounding box center [829, 489] width 1366 height 28
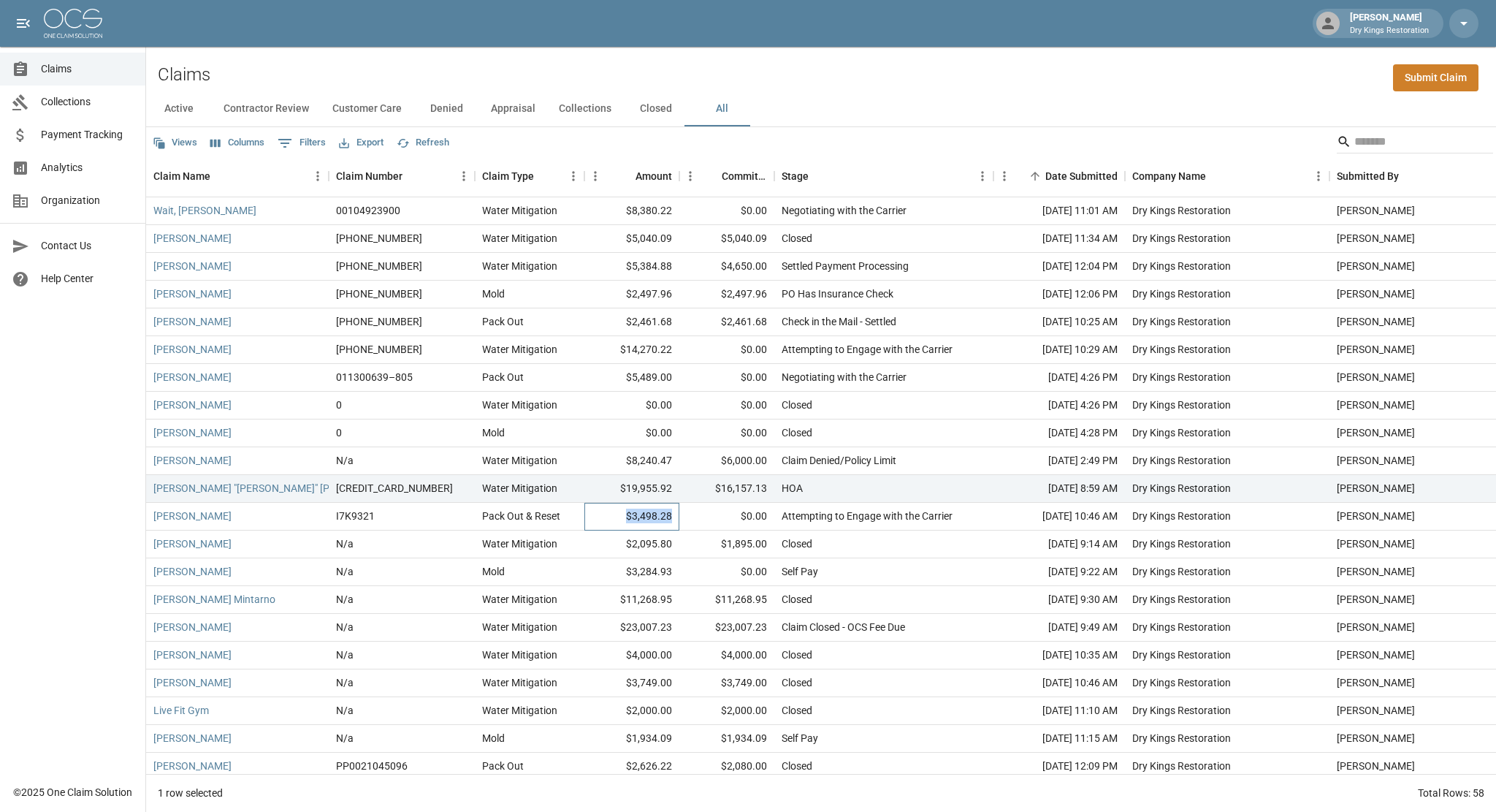
drag, startPoint x: 675, startPoint y: 520, endPoint x: 631, endPoint y: 519, distance: 43.9
click at [631, 519] on div "$3,498.28" at bounding box center [631, 517] width 95 height 28
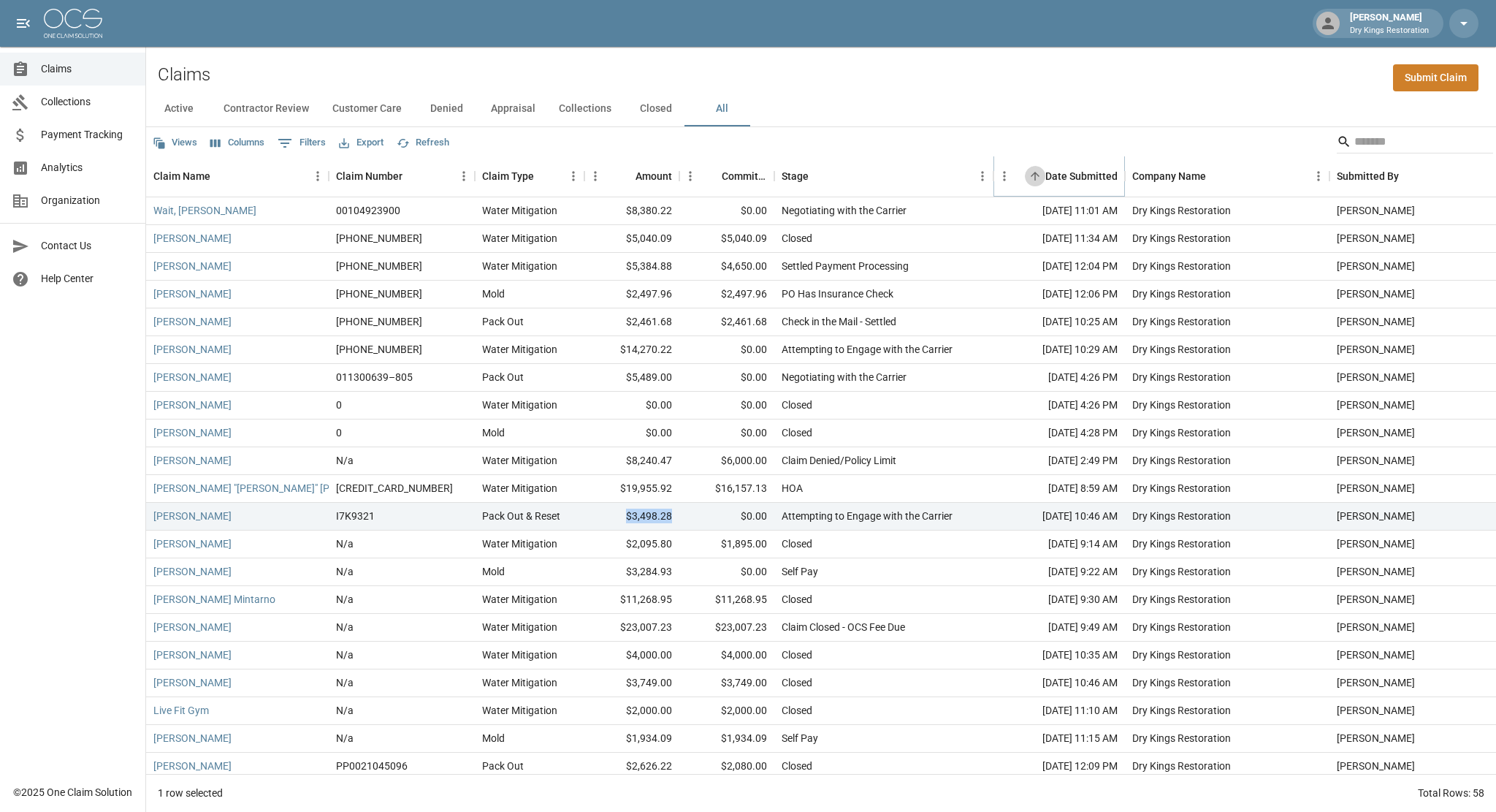
click at [1034, 174] on icon "Sort" at bounding box center [1035, 176] width 9 height 9
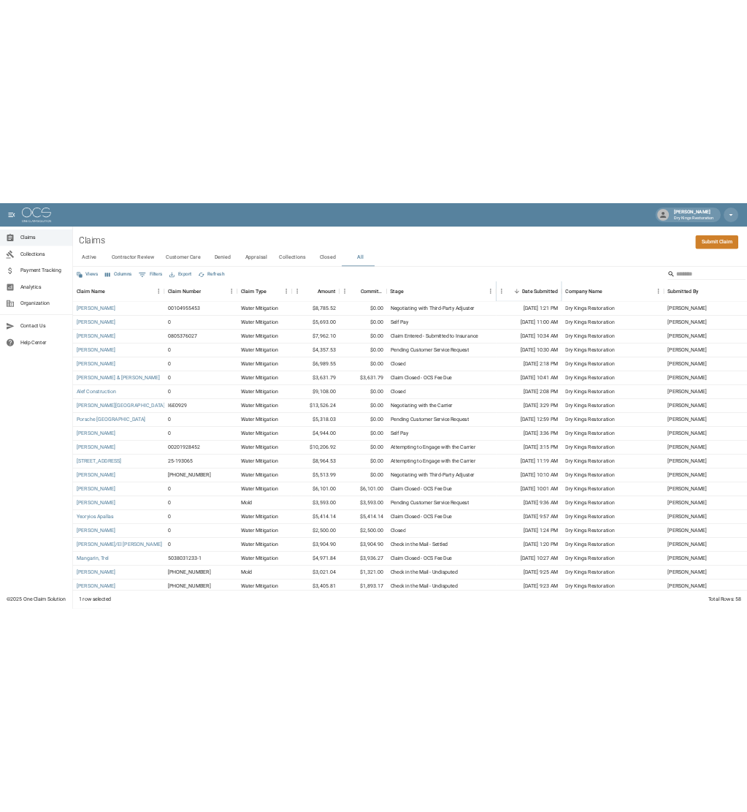
scroll to position [305, 0]
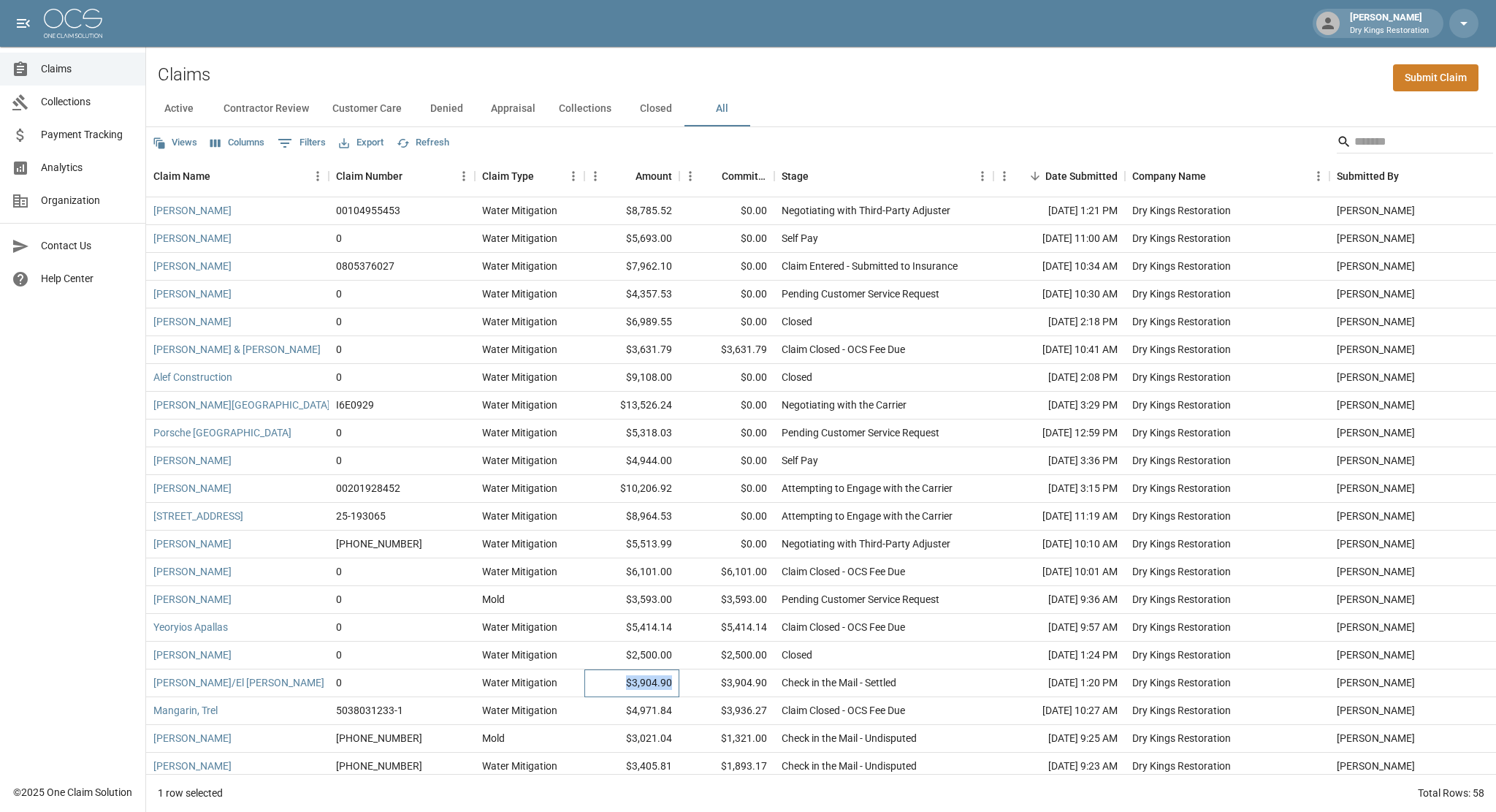
drag, startPoint x: 671, startPoint y: 685, endPoint x: 622, endPoint y: 683, distance: 49.0
click at [622, 683] on div "$3,904.90" at bounding box center [631, 683] width 95 height 28
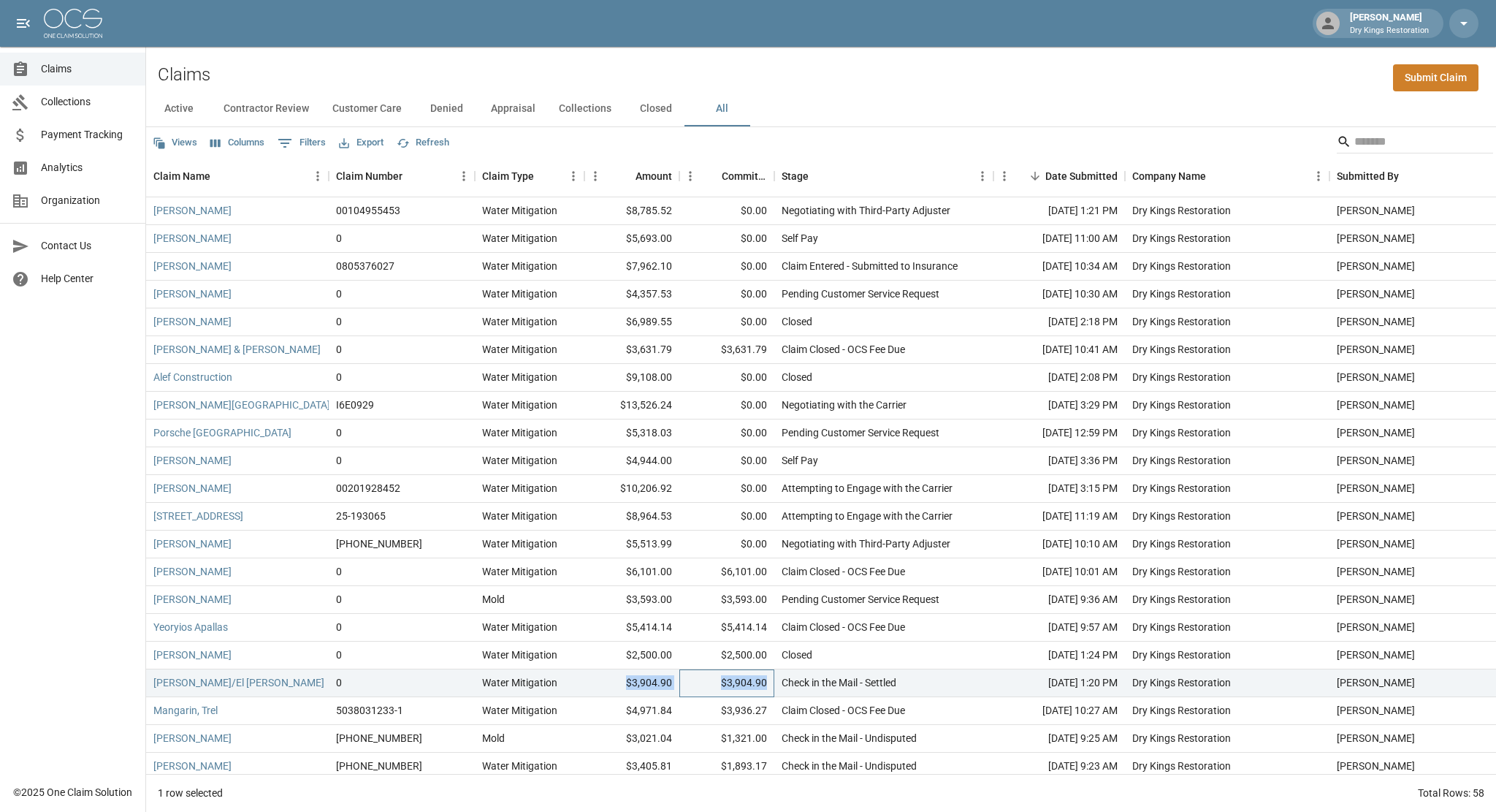
drag, startPoint x: 768, startPoint y: 683, endPoint x: 623, endPoint y: 686, distance: 144.7
click at [623, 686] on div "[PERSON_NAME]/El [PERSON_NAME] 0 Water Mitigation $3,904.90 $3,904.90 Check in …" at bounding box center [829, 683] width 1366 height 28
drag, startPoint x: 1051, startPoint y: 687, endPoint x: 1018, endPoint y: 681, distance: 32.7
click at [1018, 681] on div "[DATE] 1:20 PM" at bounding box center [1059, 683] width 131 height 28
drag, startPoint x: 1018, startPoint y: 681, endPoint x: 1026, endPoint y: 683, distance: 7.6
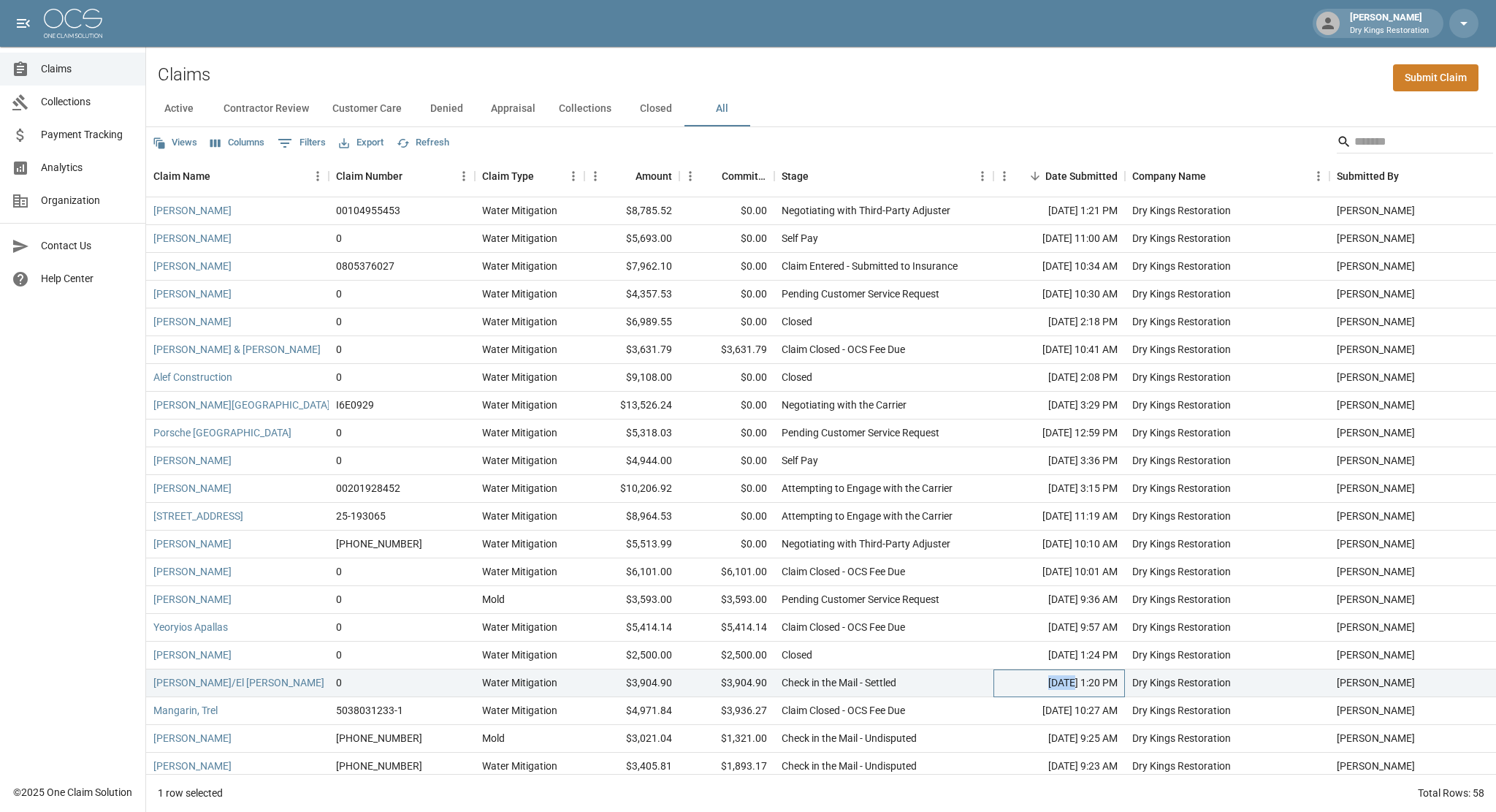
click at [1026, 683] on div "[DATE] 1:20 PM" at bounding box center [1059, 683] width 131 height 28
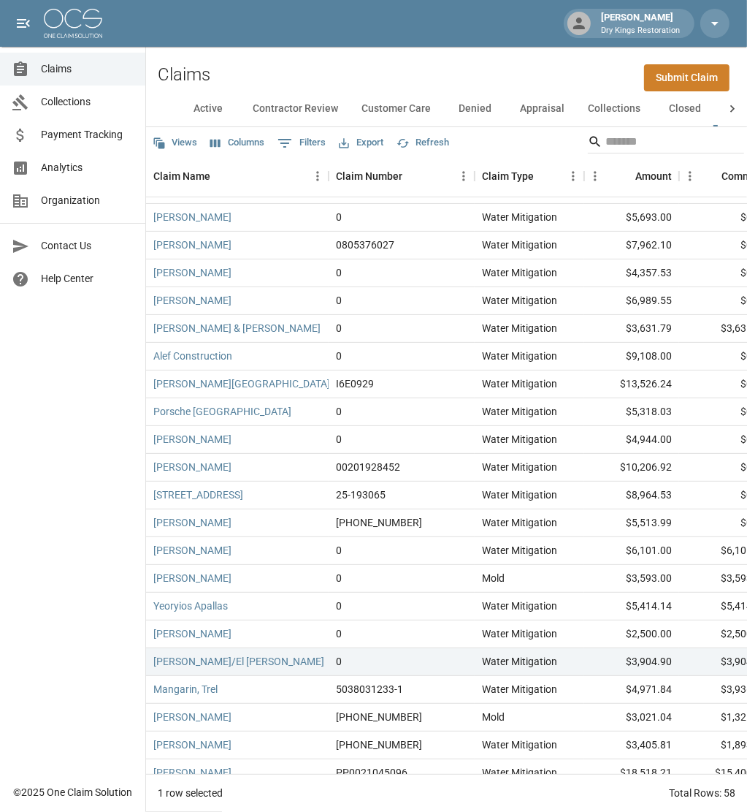
scroll to position [0, 0]
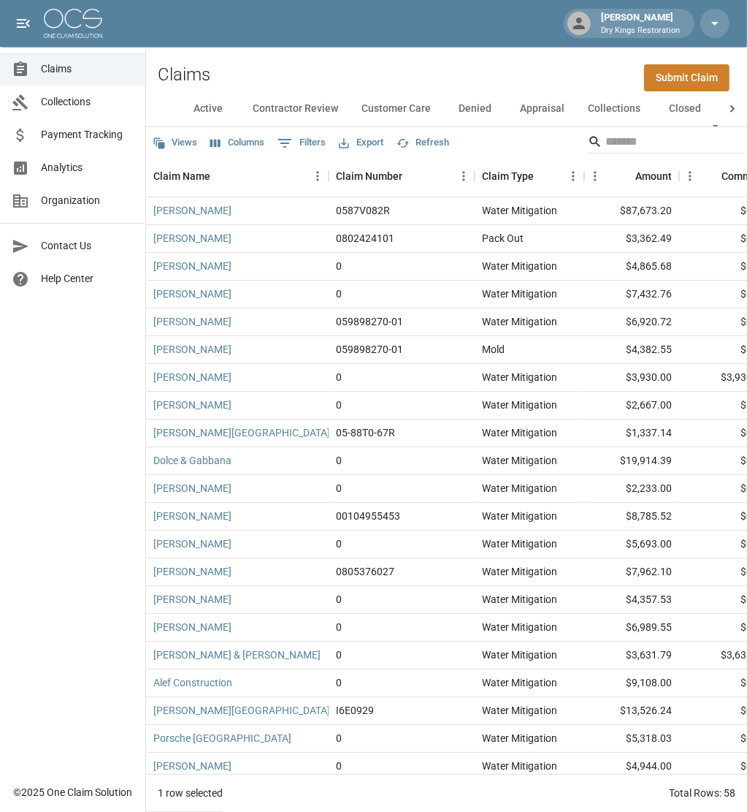
click at [732, 106] on icon at bounding box center [733, 108] width 4 height 7
click at [685, 108] on button "All" at bounding box center [690, 108] width 66 height 35
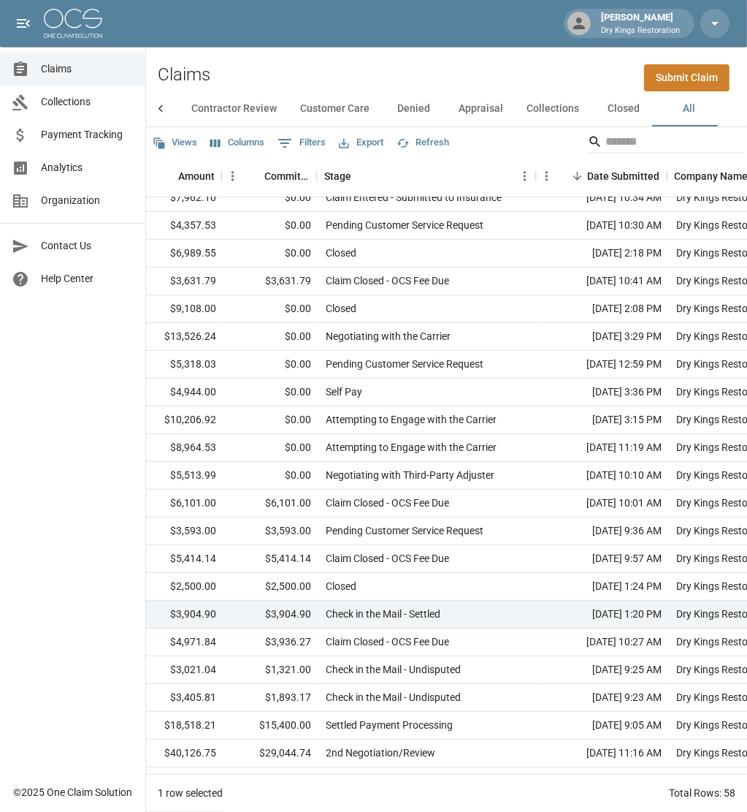
scroll to position [374, 457]
click at [655, 647] on div "[DATE] 10:27 AM" at bounding box center [601, 642] width 131 height 28
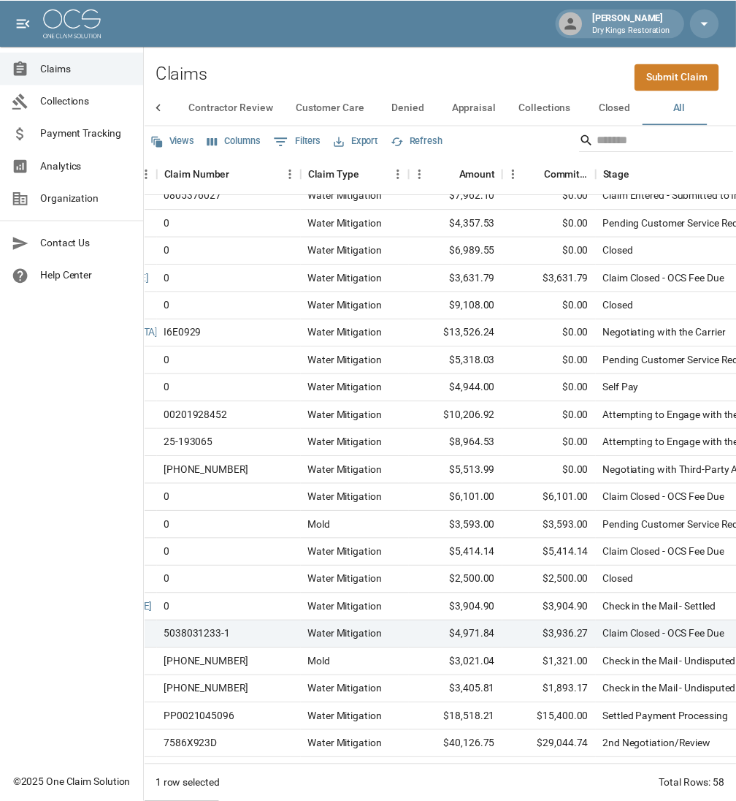
scroll to position [374, 0]
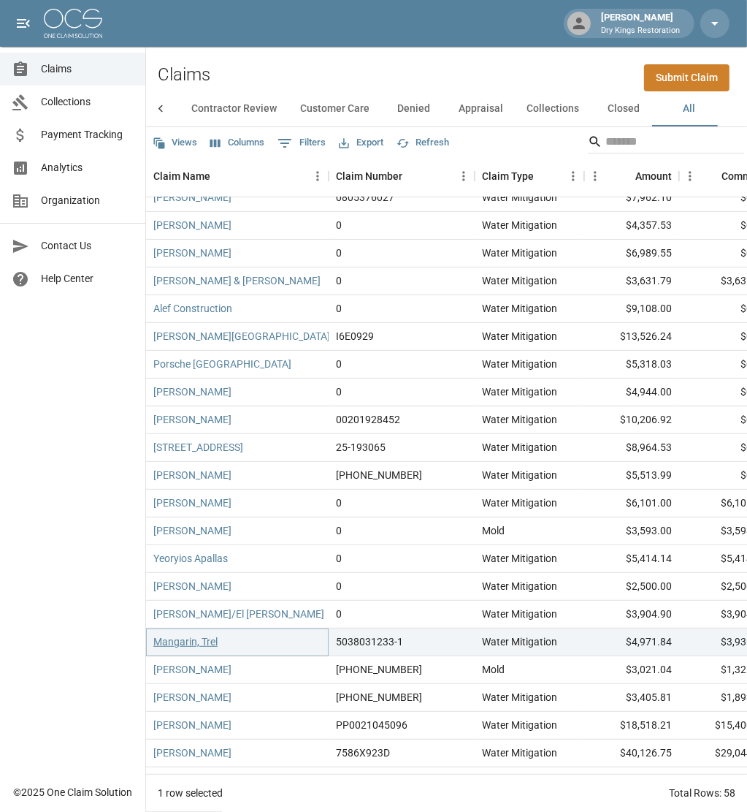
click at [179, 644] on link "Mangarin, Trel" at bounding box center [185, 641] width 64 height 15
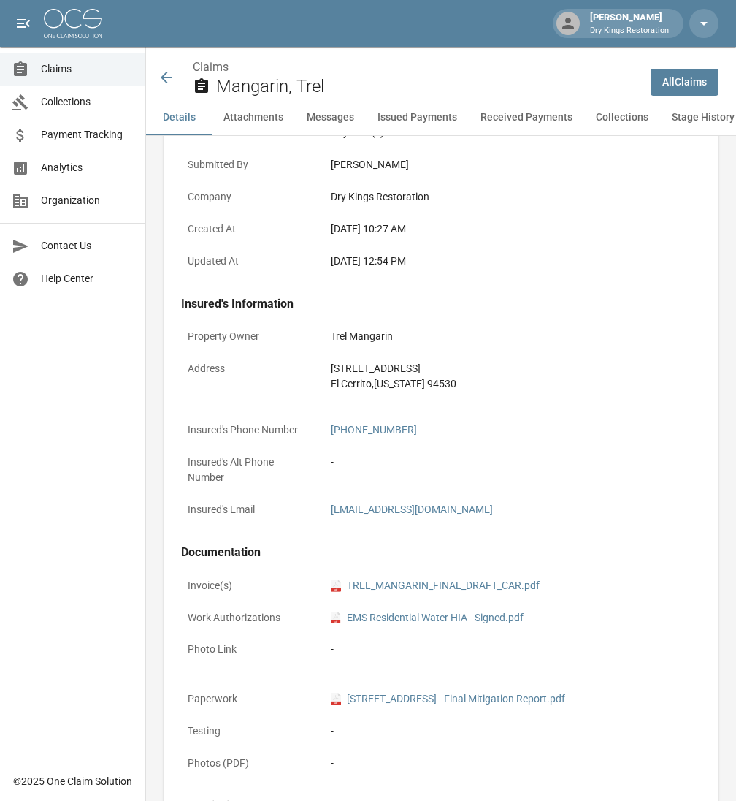
scroll to position [548, 0]
click at [430, 592] on link "pdf TREL_MANGARIN_FINAL_DRAFT_CAR.pdf" at bounding box center [435, 586] width 209 height 15
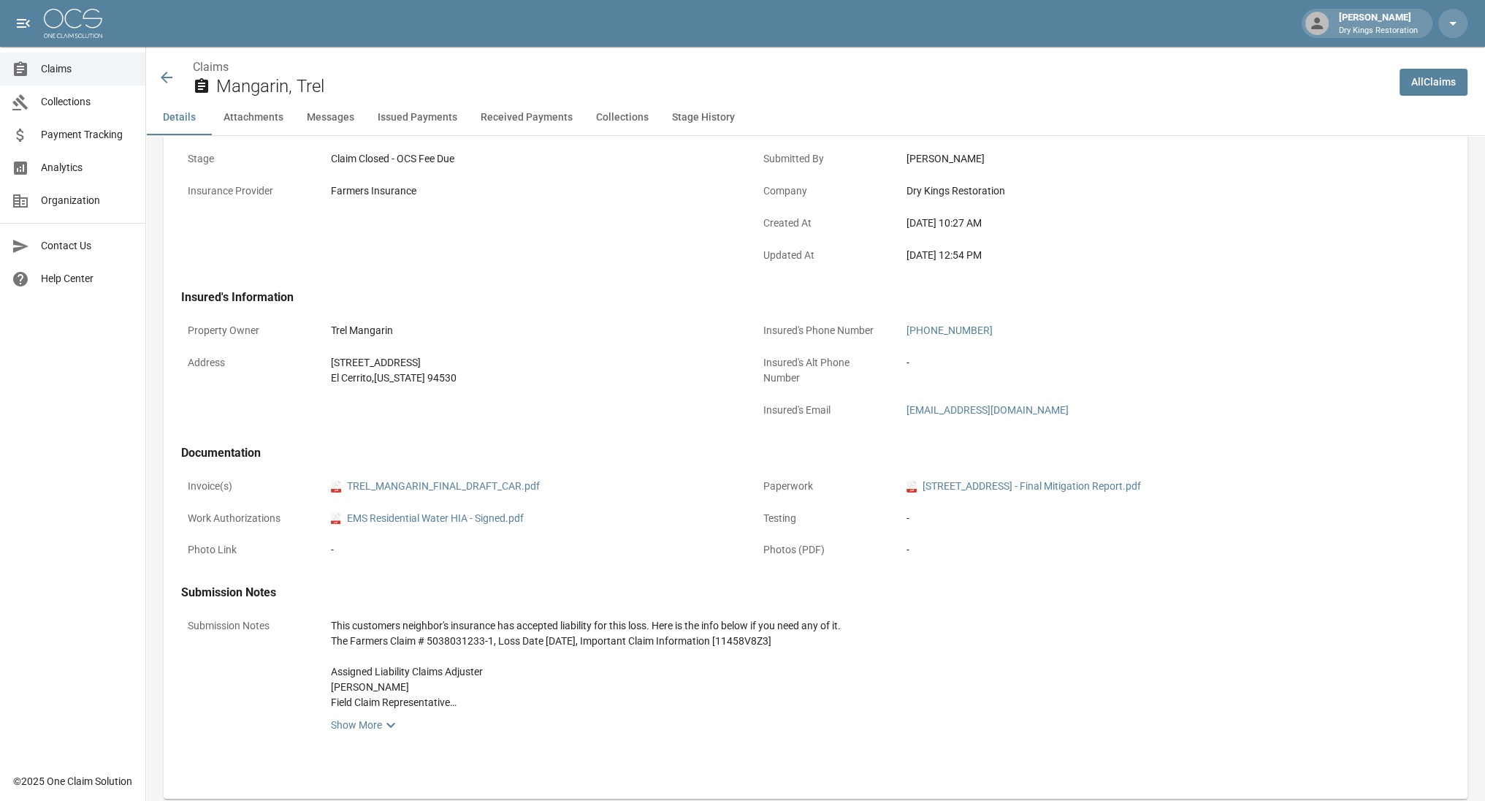
scroll to position [0, 9]
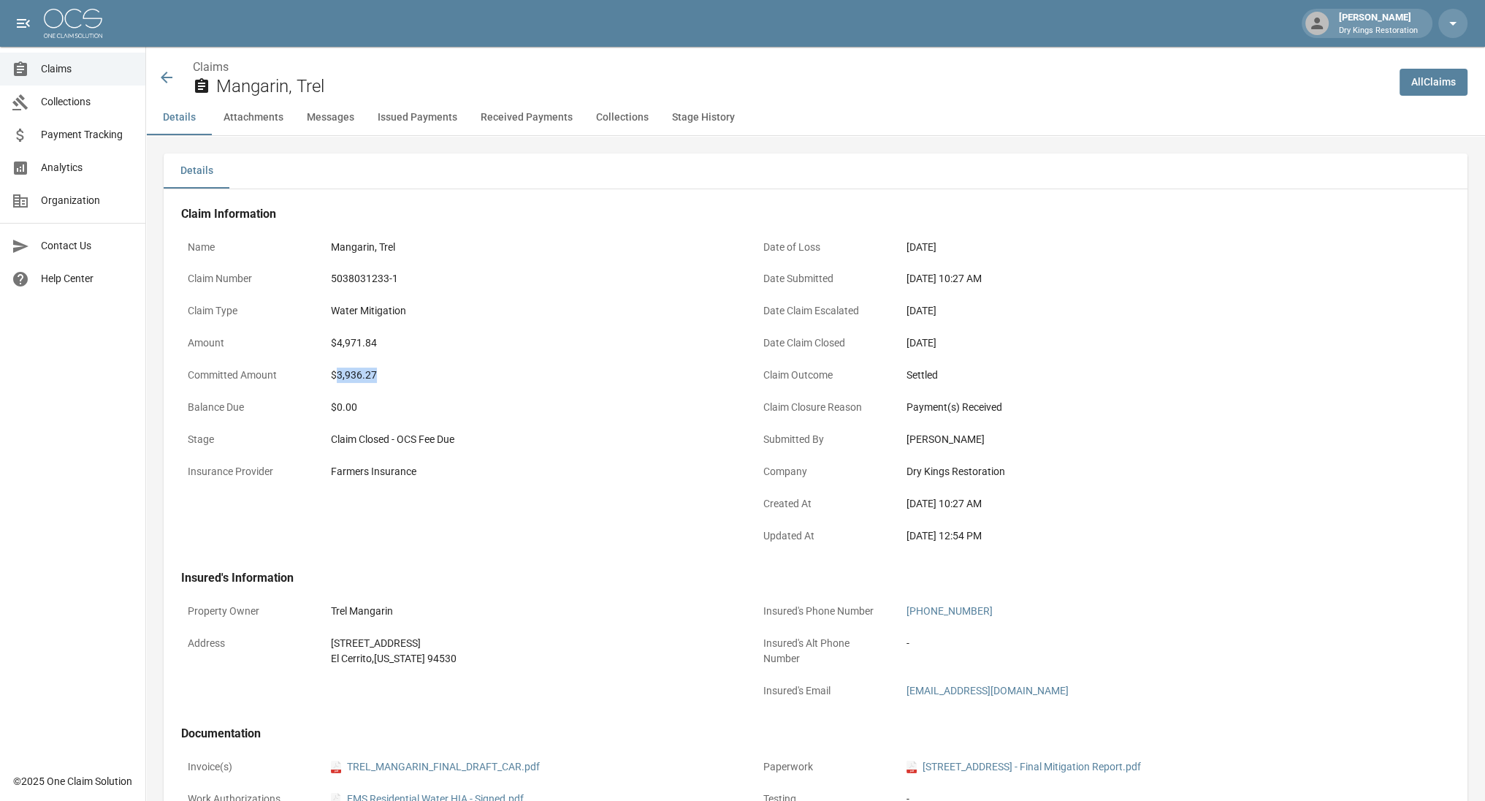
drag, startPoint x: 365, startPoint y: 370, endPoint x: 328, endPoint y: 369, distance: 36.6
click at [331, 369] on div "$3,936.27" at bounding box center [532, 374] width 402 height 15
drag, startPoint x: 328, startPoint y: 369, endPoint x: 429, endPoint y: 357, distance: 101.5
click at [429, 357] on div "Amount $4,971.84" at bounding box center [460, 345] width 558 height 32
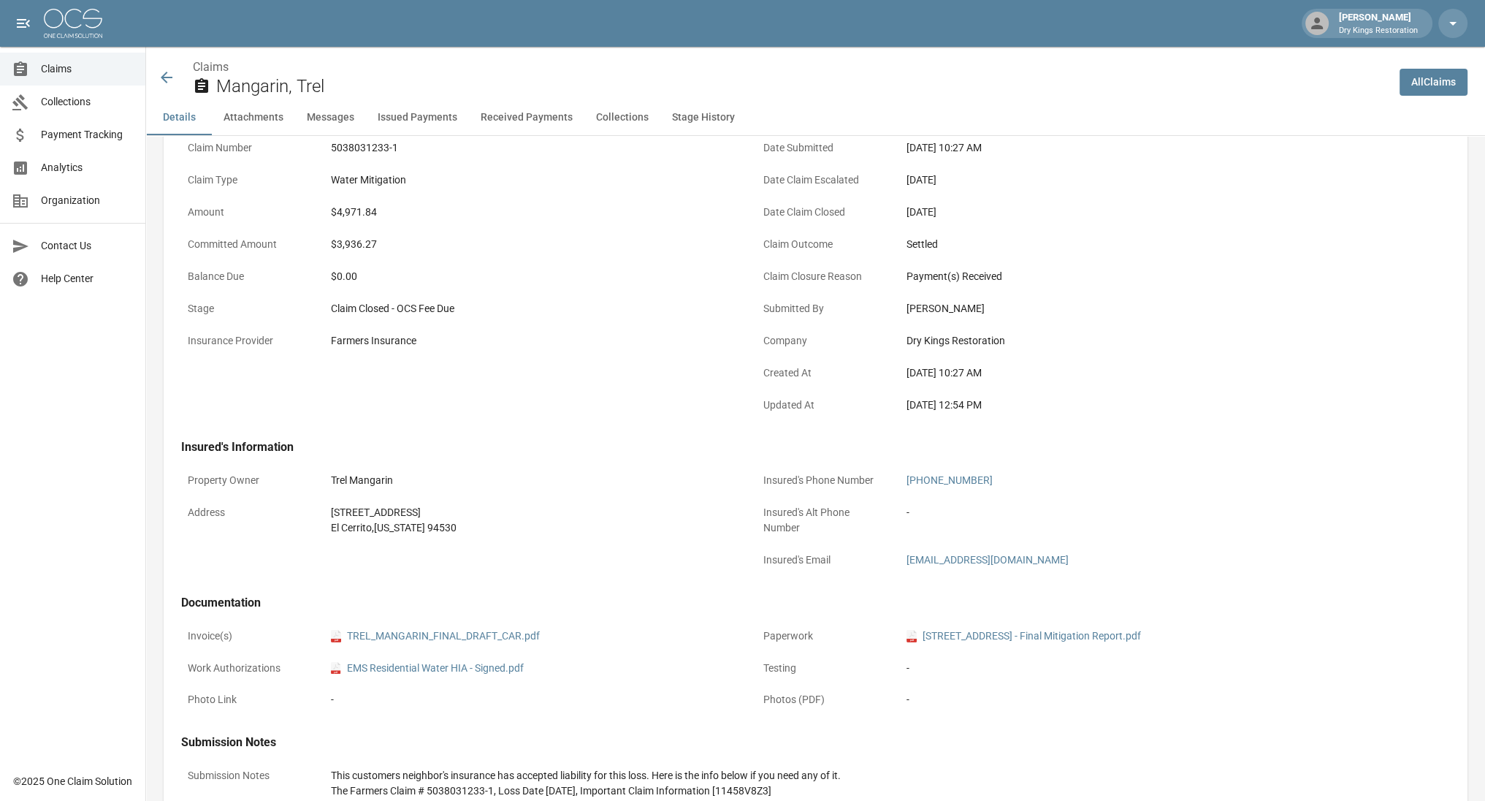
scroll to position [130, 11]
click at [164, 77] on div "Claims Mangarin, Trel" at bounding box center [773, 77] width 1230 height 39
click at [161, 78] on icon at bounding box center [167, 78] width 12 height 12
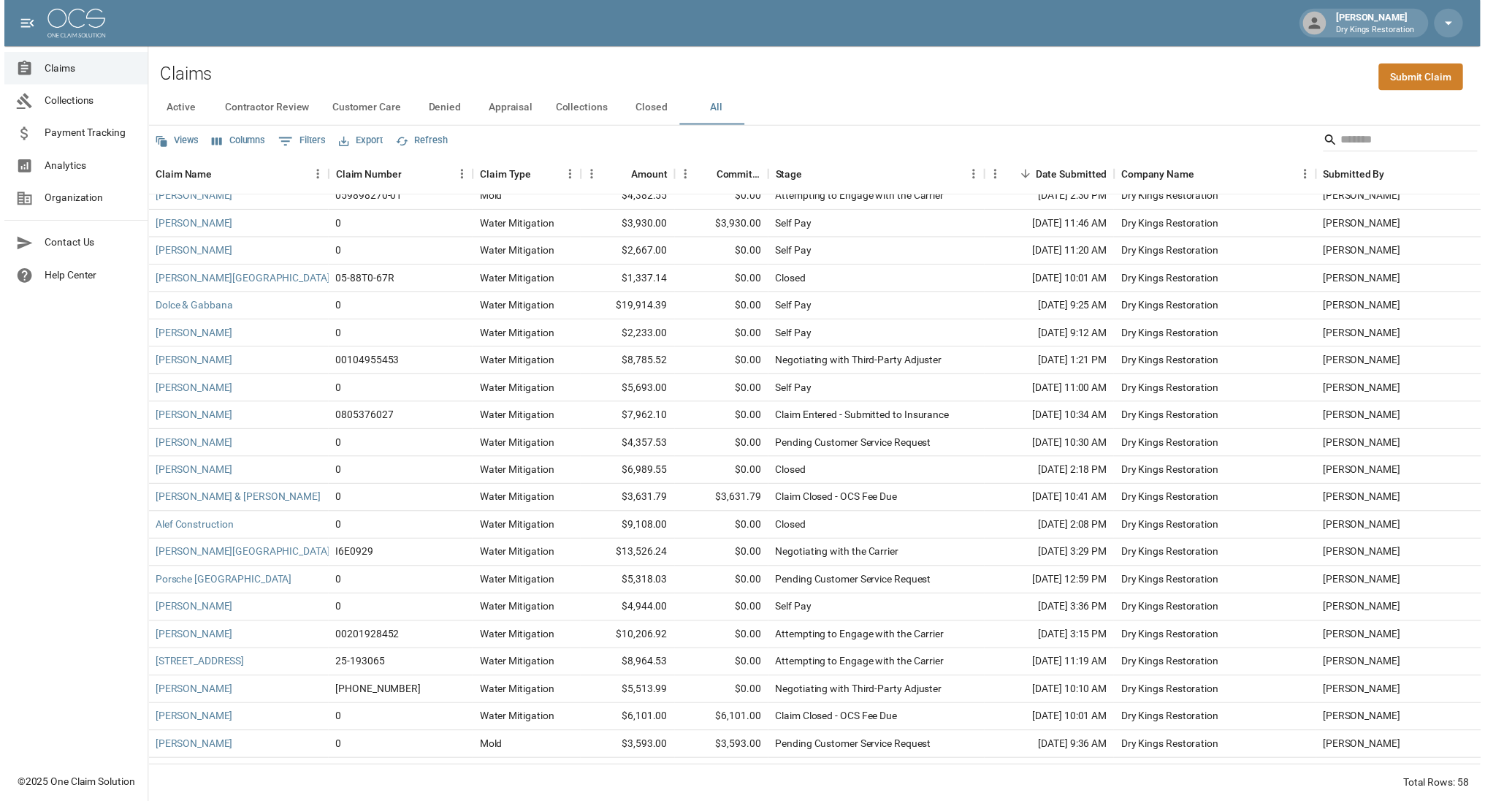
scroll to position [161, 0]
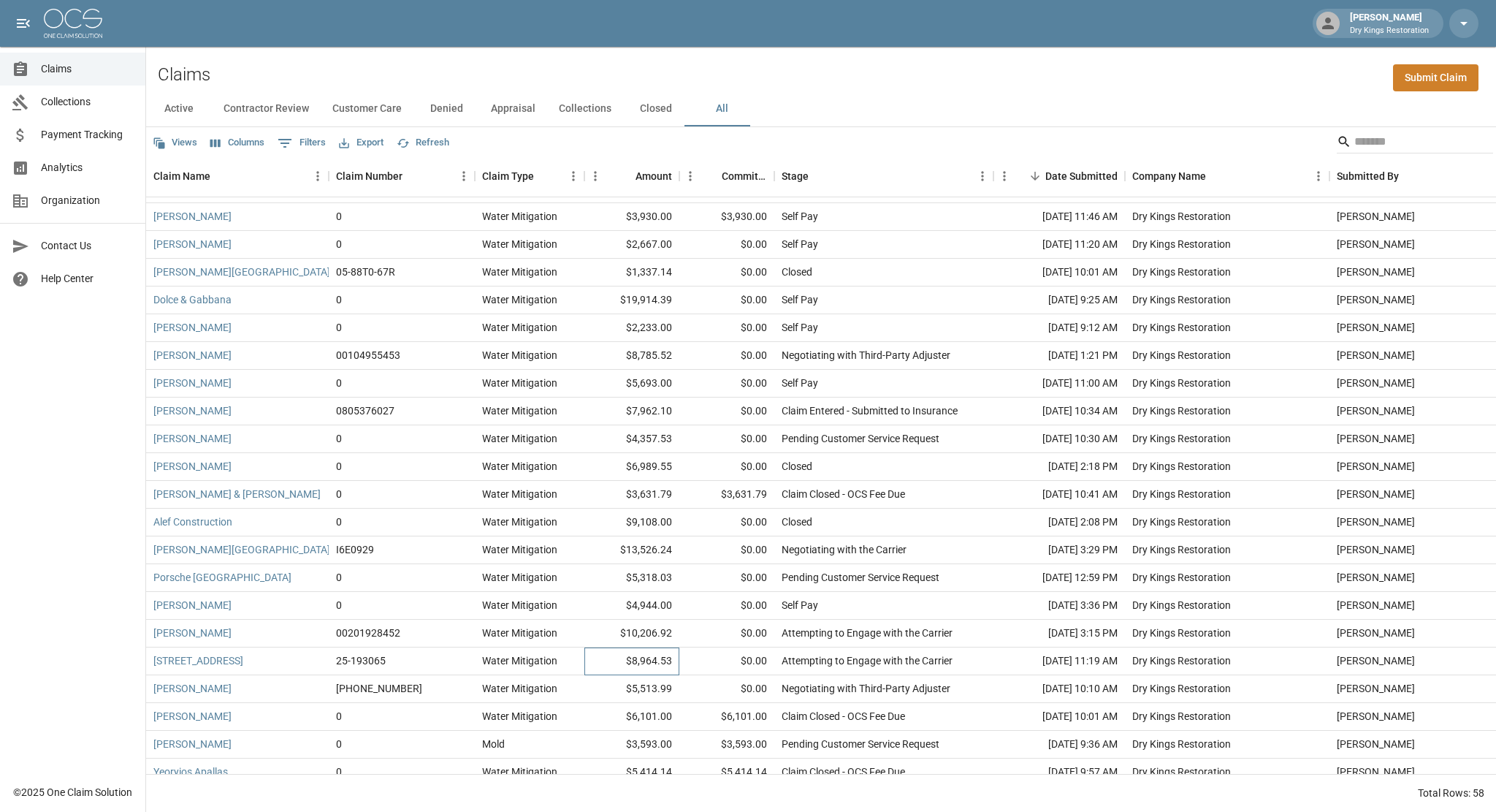
click at [644, 663] on div "$8,964.53" at bounding box center [631, 661] width 95 height 28
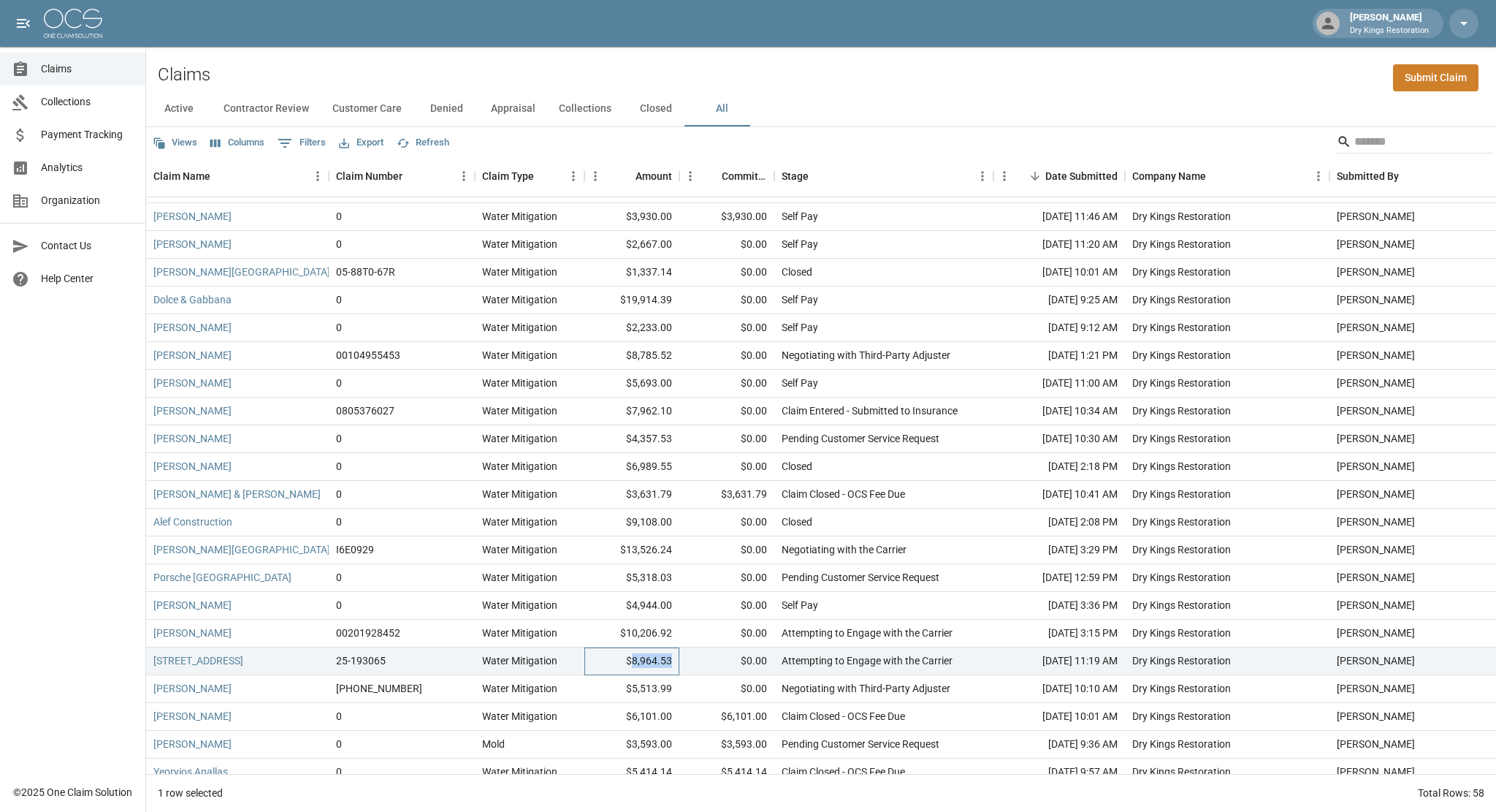
click at [644, 663] on div "$8,964.53" at bounding box center [631, 661] width 95 height 28
click at [225, 660] on link "[STREET_ADDRESS]" at bounding box center [198, 660] width 90 height 15
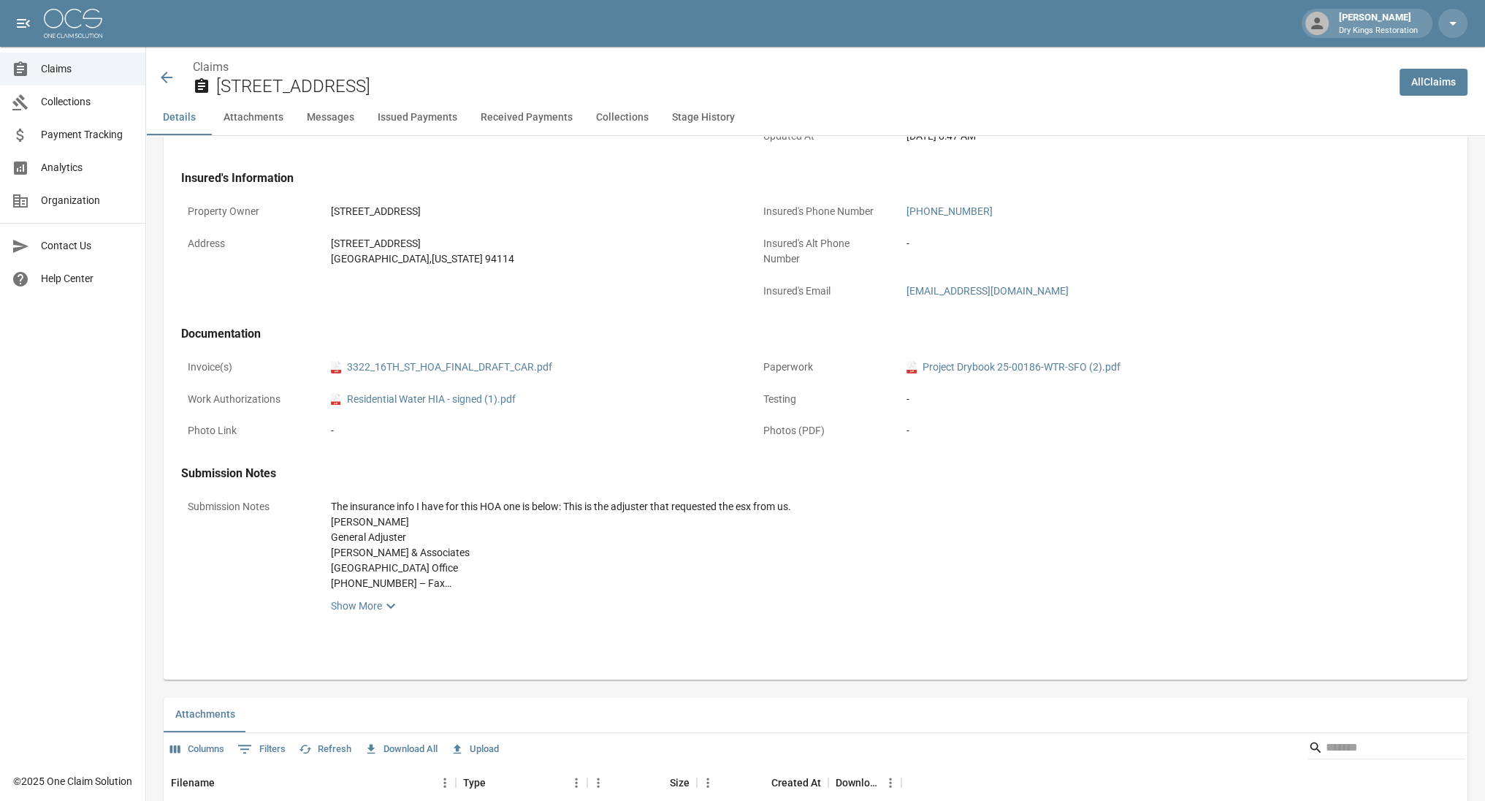
scroll to position [397, 0]
click at [489, 371] on link "pdf 3322_16TH_ST_HOA_FINAL_DRAFT_CAR.pdf" at bounding box center [441, 369] width 221 height 15
click at [167, 73] on icon at bounding box center [167, 78] width 12 height 12
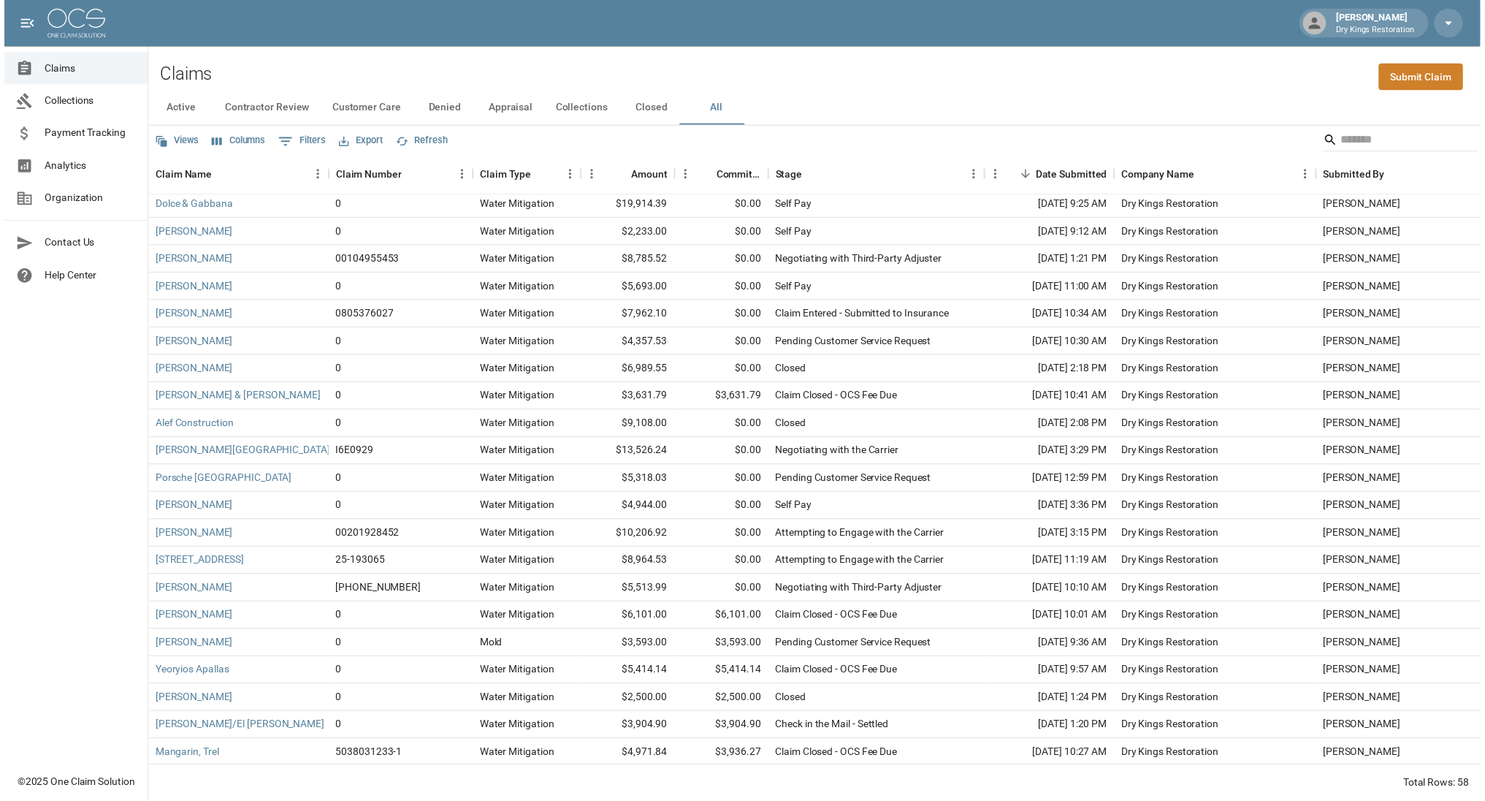
scroll to position [254, 0]
click at [172, 622] on link "[PERSON_NAME]" at bounding box center [192, 623] width 78 height 15
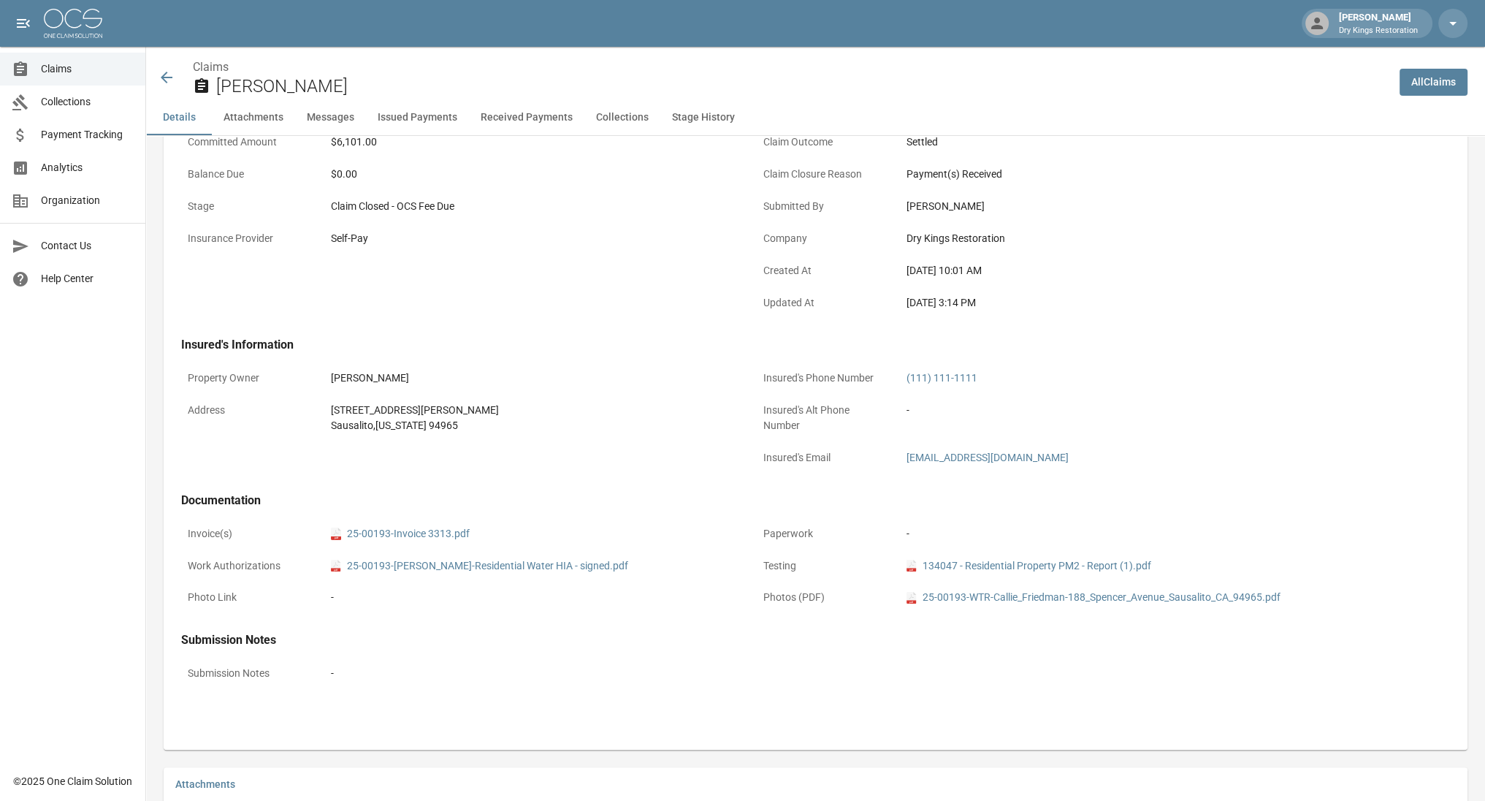
scroll to position [232, 0]
click at [381, 531] on link "pdf 25-00193-Invoice 3313.pdf" at bounding box center [400, 534] width 139 height 15
click at [169, 79] on icon at bounding box center [167, 78] width 18 height 18
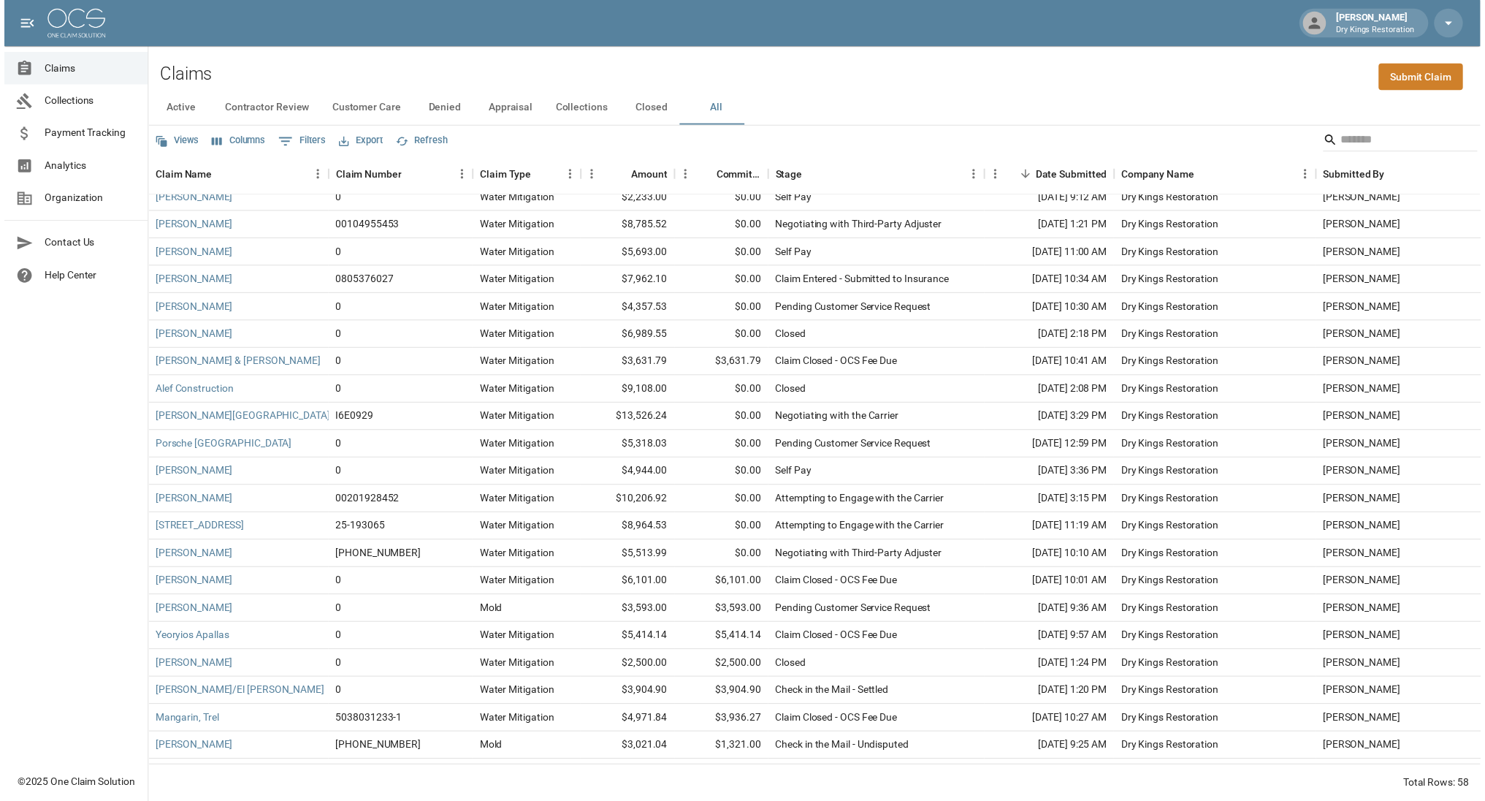
scroll to position [289, 0]
click at [183, 648] on link "Yeoryios Apallas" at bounding box center [190, 643] width 75 height 15
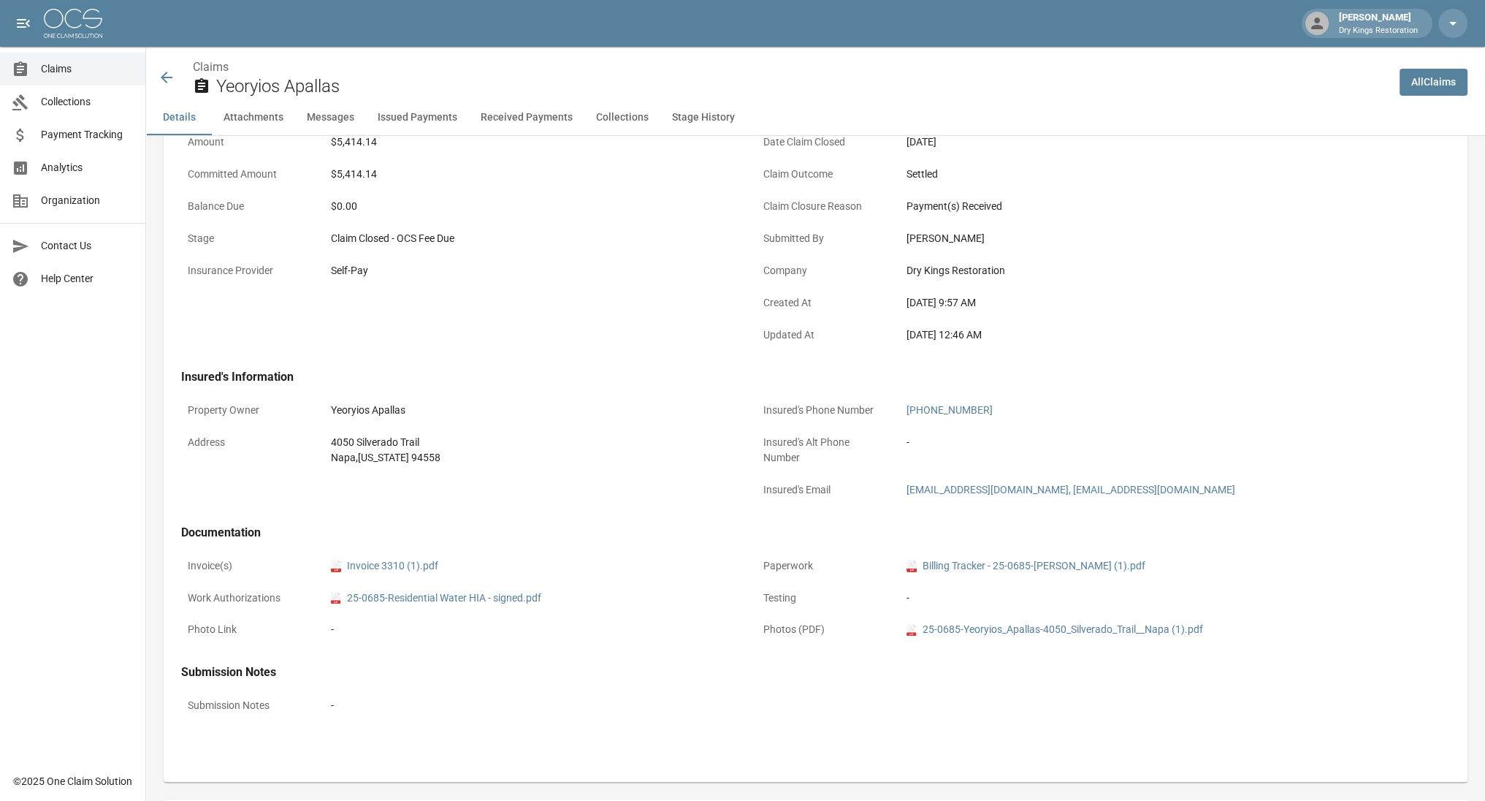
scroll to position [200, 0]
click at [395, 568] on link "pdf Invoice 3310 (1).pdf" at bounding box center [384, 566] width 107 height 15
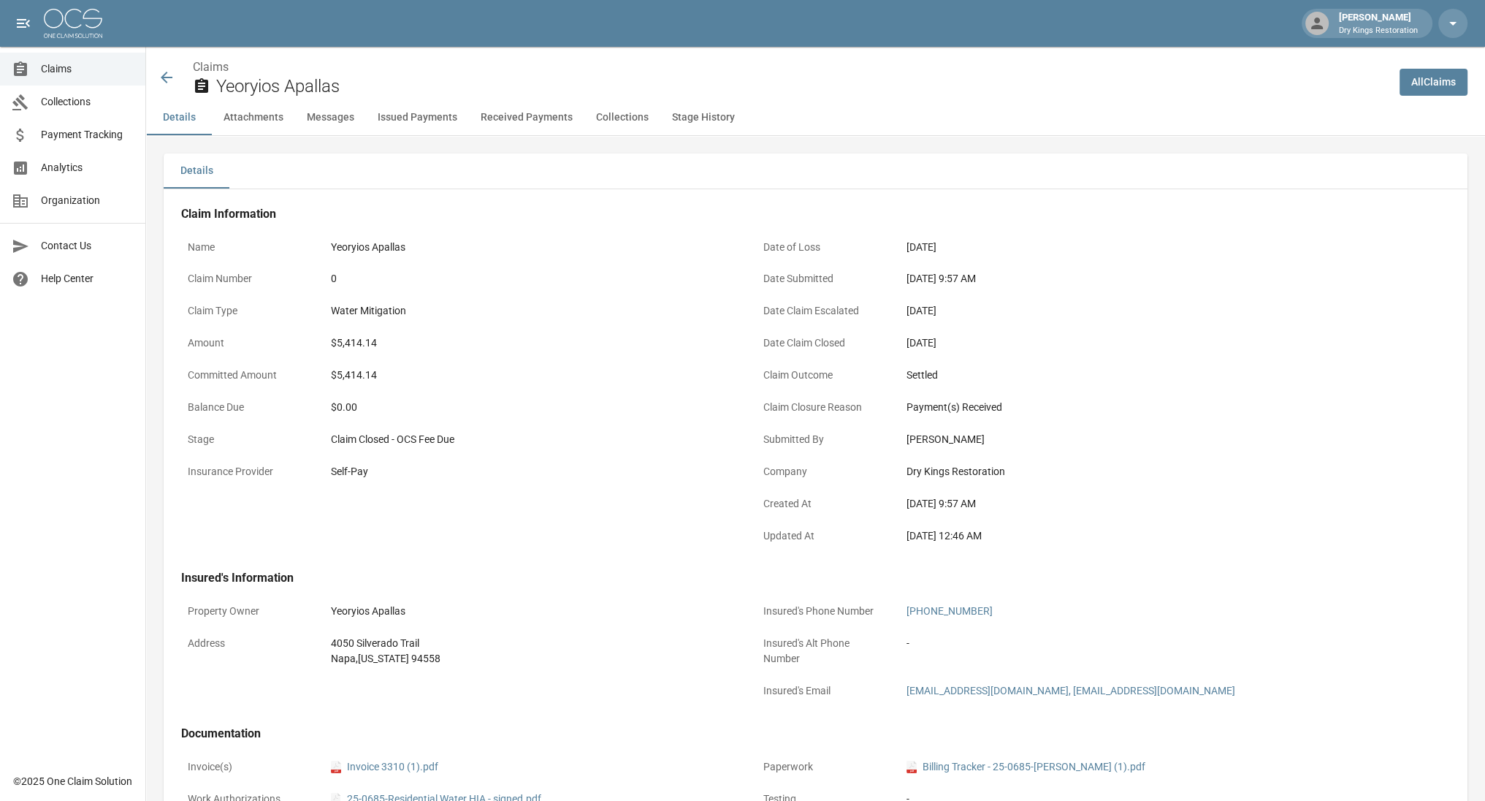
scroll to position [0, 0]
click at [552, 251] on div "Yeoryios Apallas" at bounding box center [532, 247] width 402 height 15
click at [530, 110] on button "Received Payments" at bounding box center [526, 117] width 115 height 35
